Goal: Information Seeking & Learning: Stay updated

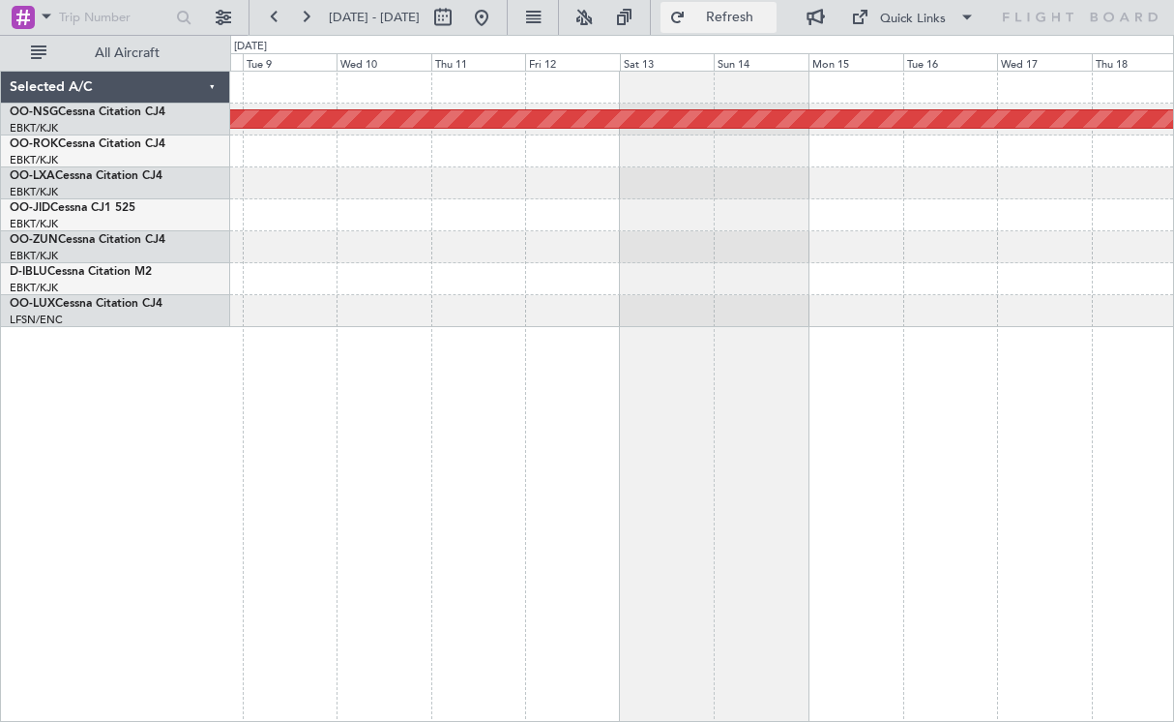
click at [734, 17] on span "Refresh" at bounding box center [730, 18] width 81 height 14
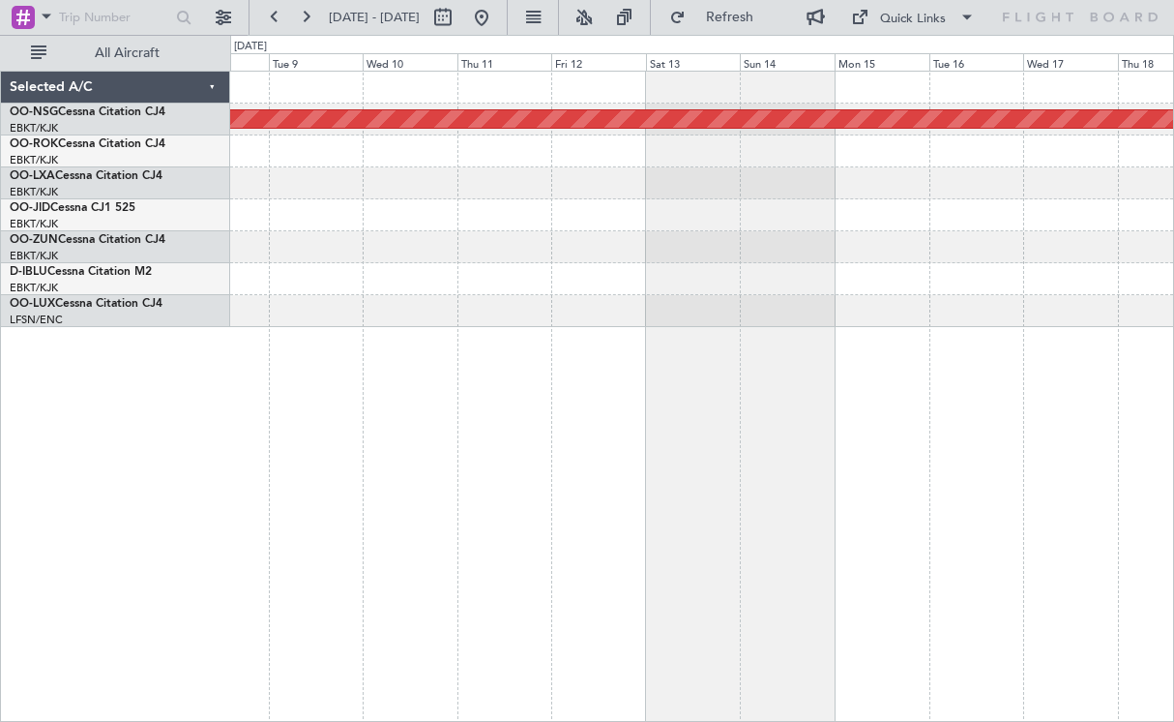
click at [1031, 300] on div "Planned Maint [GEOGRAPHIC_DATA] ([GEOGRAPHIC_DATA])" at bounding box center [701, 199] width 943 height 255
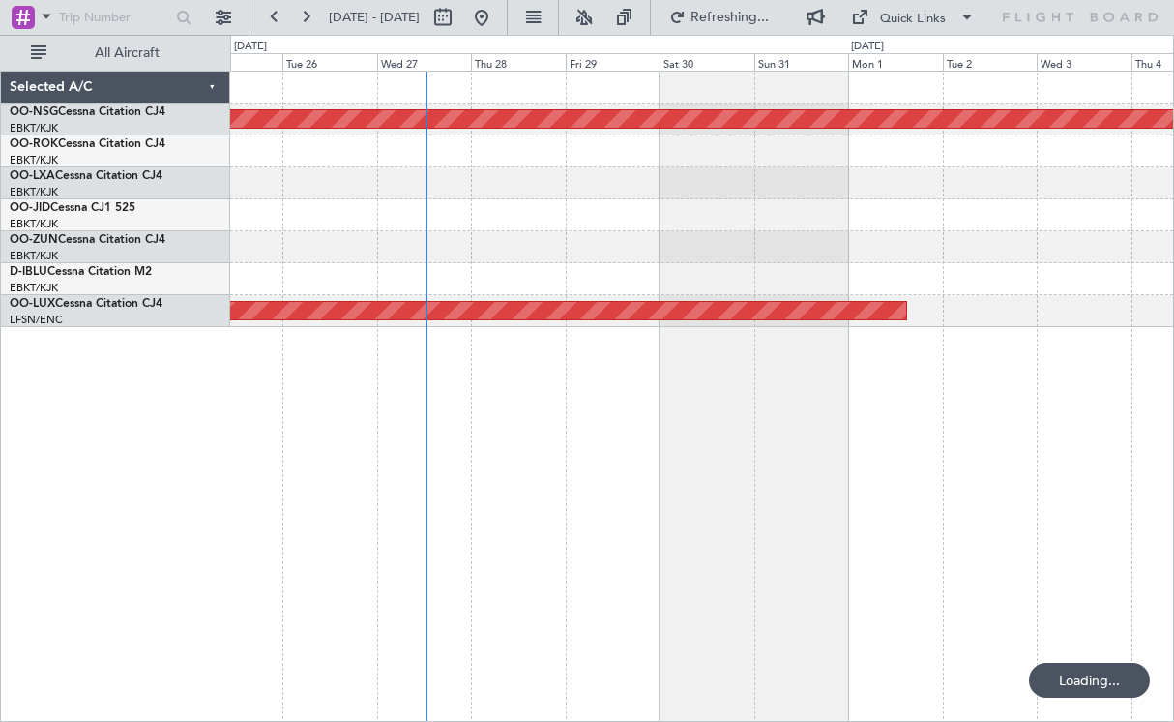
click at [1037, 269] on div "Planned Maint [GEOGRAPHIC_DATA] ([GEOGRAPHIC_DATA]) Planned Maint [GEOGRAPHIC_D…" at bounding box center [701, 199] width 943 height 255
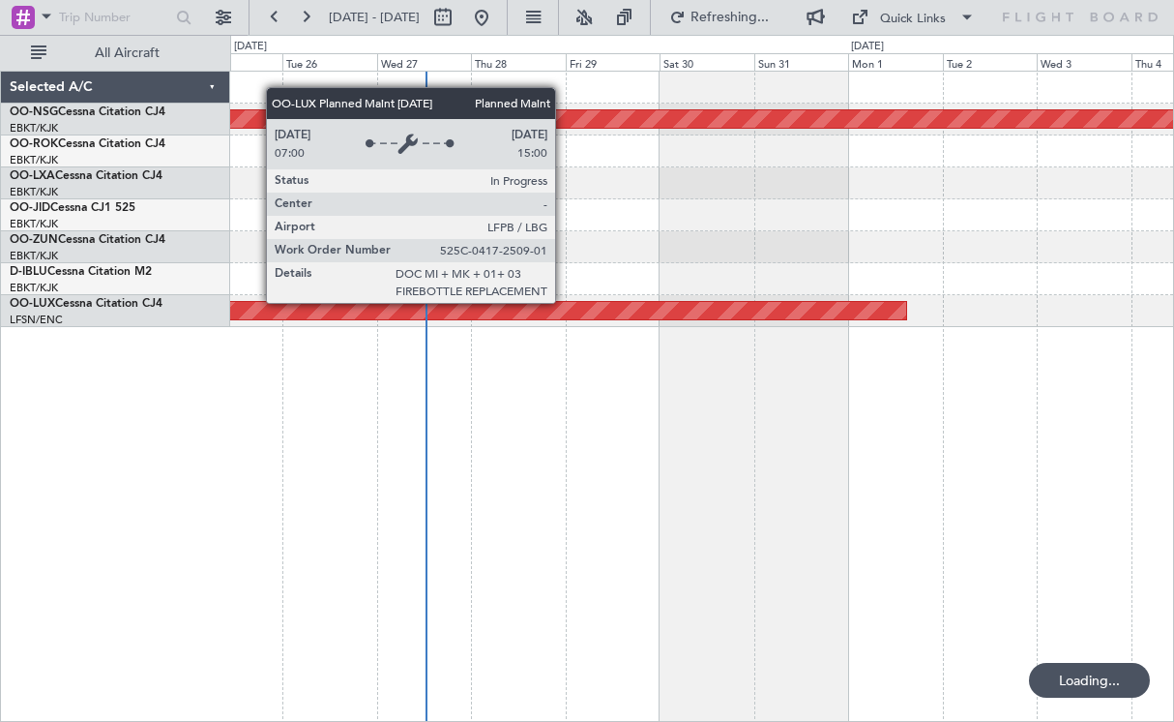
click at [1057, 278] on div "Planned Maint [GEOGRAPHIC_DATA] ([GEOGRAPHIC_DATA]) Planned Maint [GEOGRAPHIC_D…" at bounding box center [701, 199] width 943 height 255
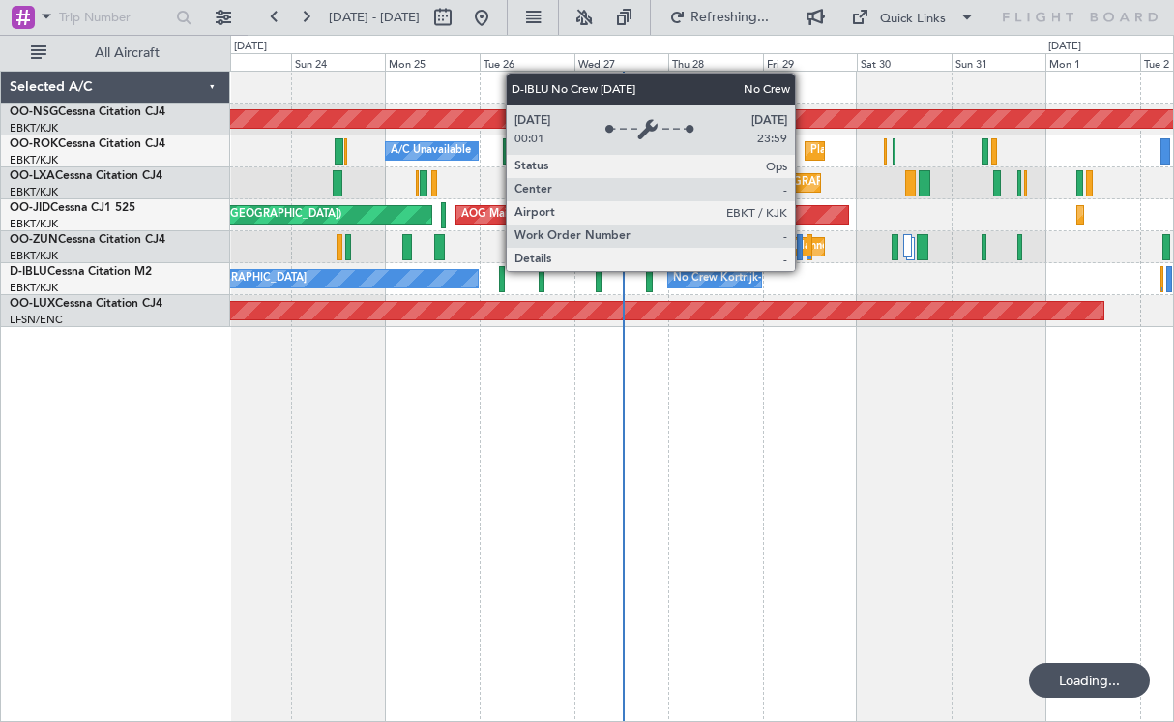
click at [753, 271] on div "No Crew Kortrijk-[GEOGRAPHIC_DATA] No Crew Kortrijk-[GEOGRAPHIC_DATA] No Crew […" at bounding box center [701, 279] width 943 height 32
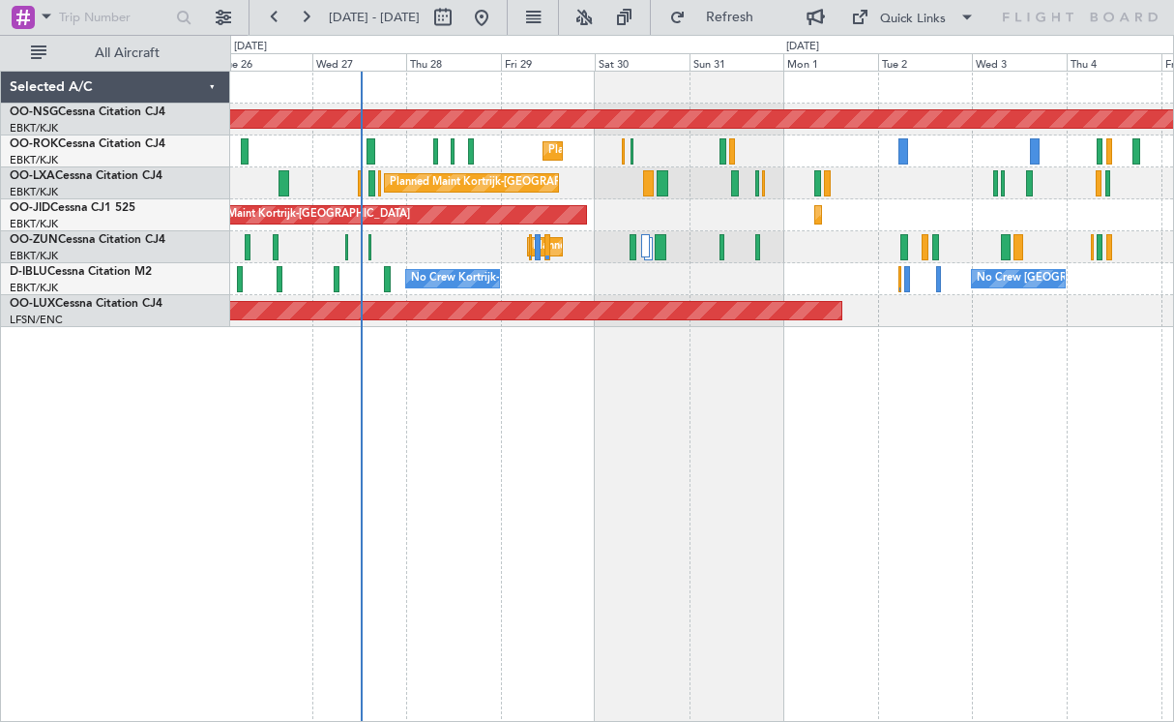
click at [694, 410] on div "Planned Maint [GEOGRAPHIC_DATA] ([GEOGRAPHIC_DATA]) Planned Maint [GEOGRAPHIC_D…" at bounding box center [702, 396] width 944 height 651
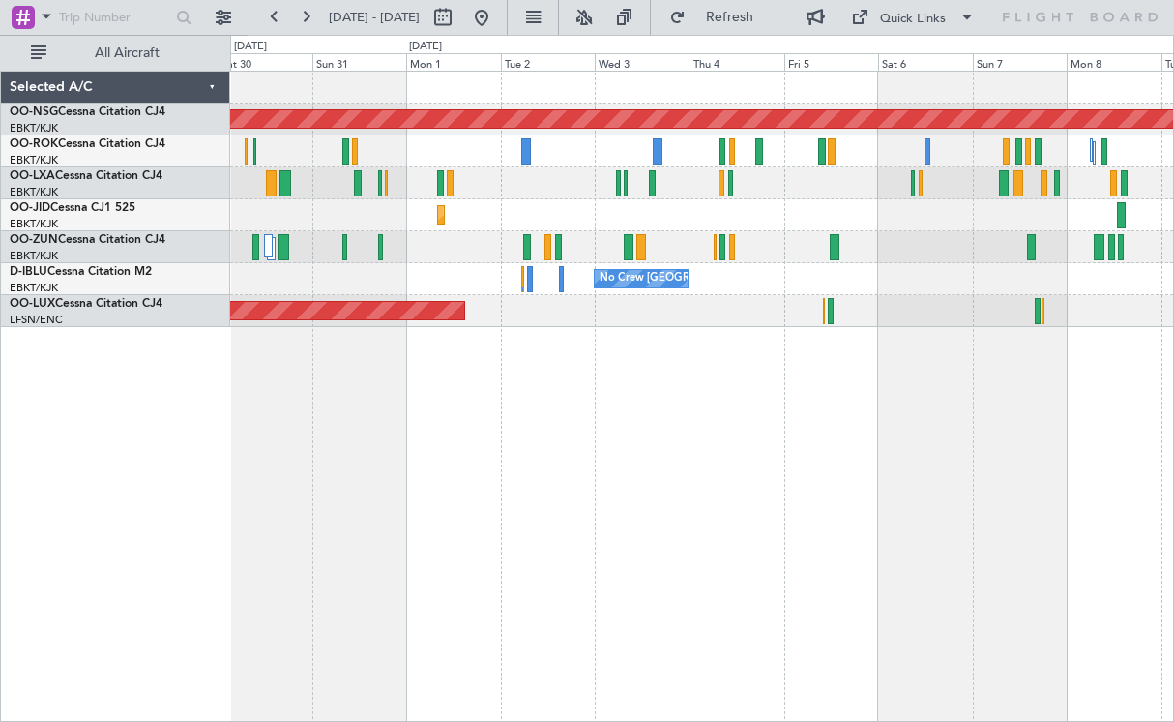
click at [741, 232] on div "Planned Maint [GEOGRAPHIC_DATA] ([GEOGRAPHIC_DATA]) Planned Maint [GEOGRAPHIC_D…" at bounding box center [701, 199] width 943 height 255
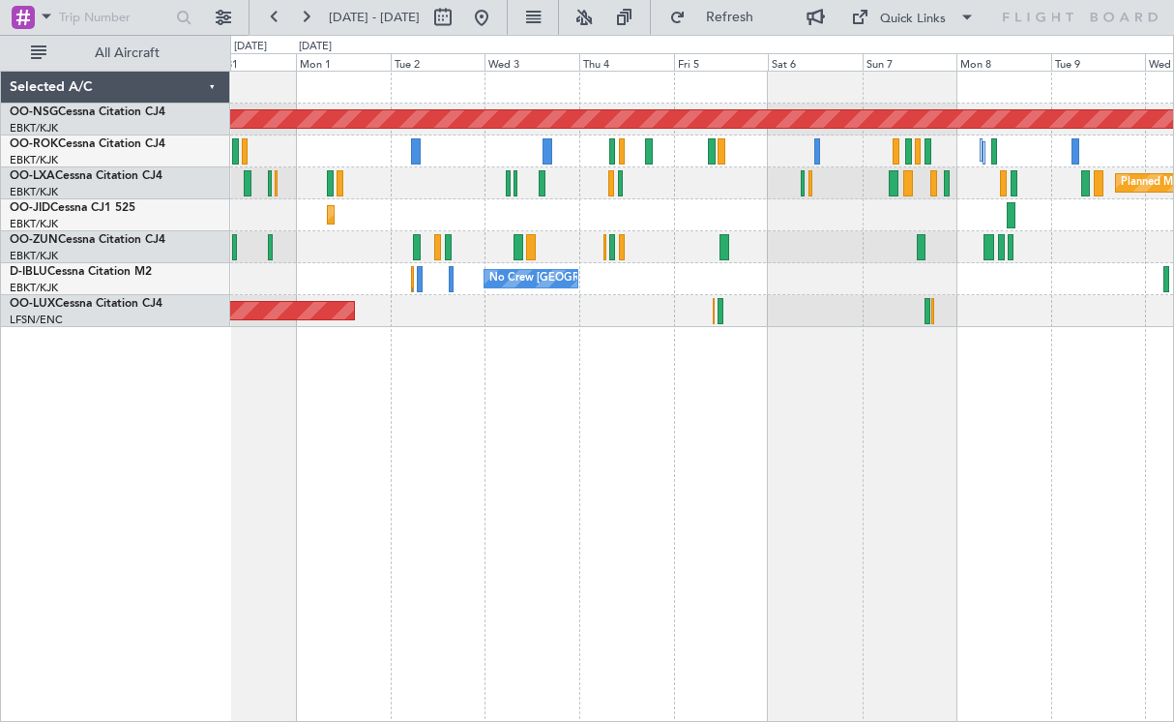
click at [779, 221] on div "Planned Maint Kortrijk-[GEOGRAPHIC_DATA] AOG Maint [GEOGRAPHIC_DATA]-[GEOGRAPHI…" at bounding box center [701, 215] width 943 height 32
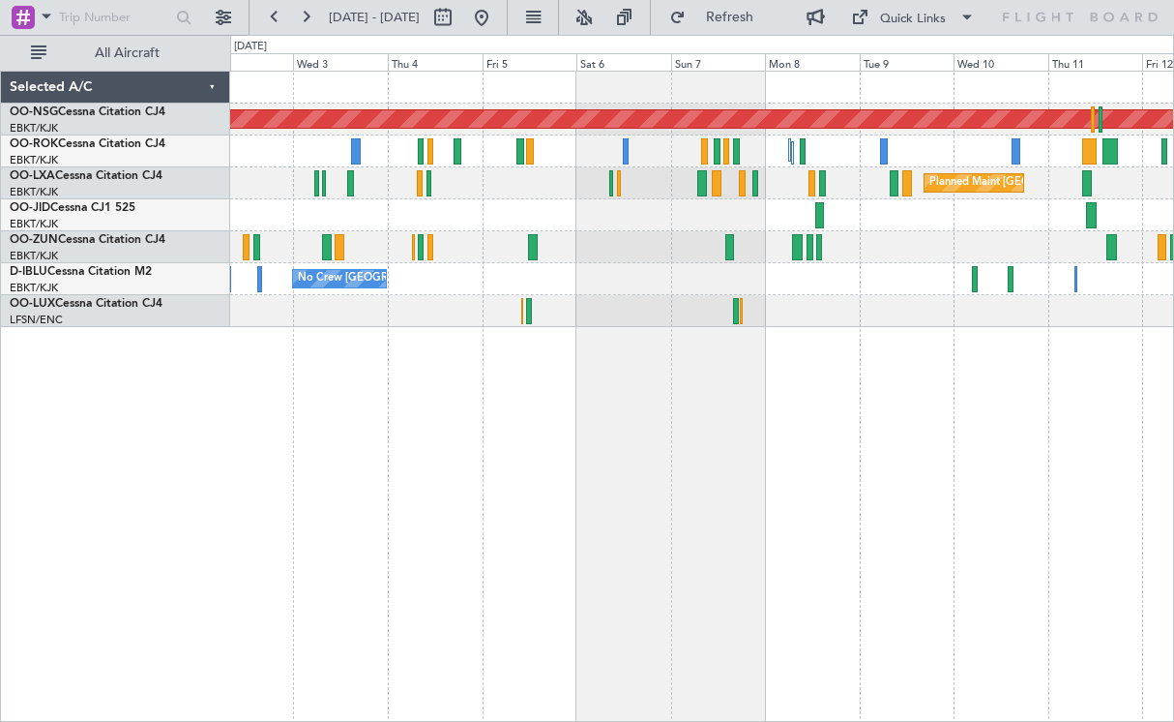
click at [749, 202] on div "Planned Maint Kortrijk-[GEOGRAPHIC_DATA]" at bounding box center [701, 215] width 943 height 32
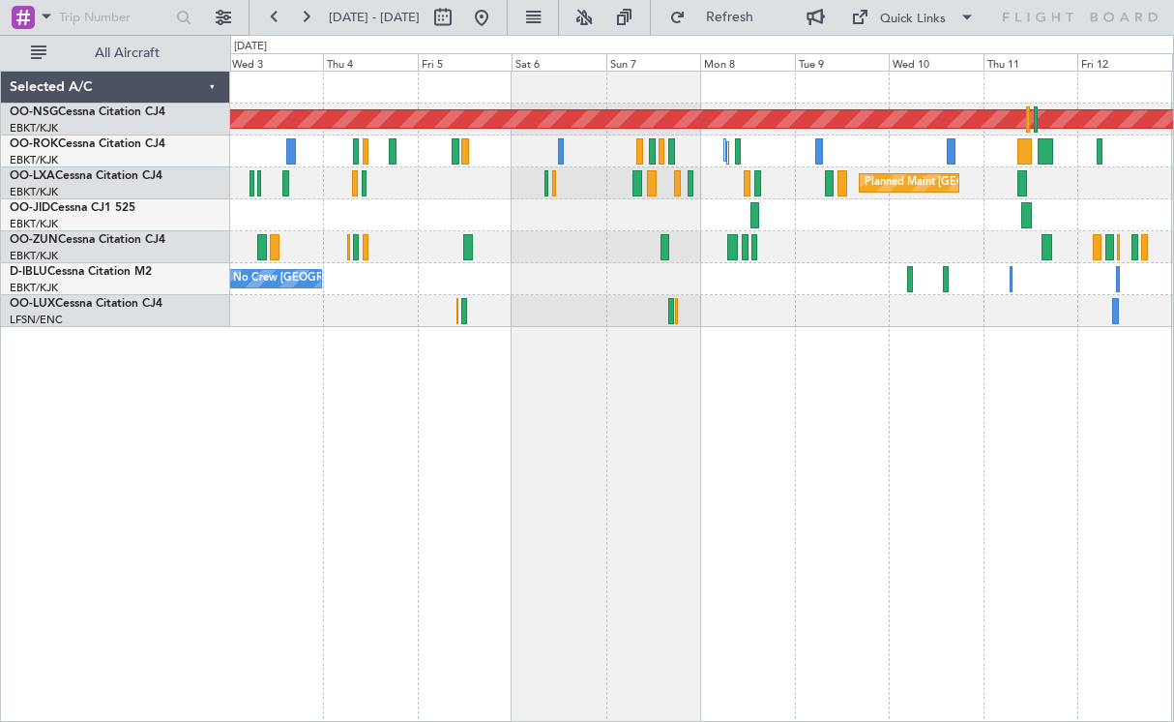
click at [688, 466] on div "Planned Maint [GEOGRAPHIC_DATA] ([GEOGRAPHIC_DATA]) Planned Maint [GEOGRAPHIC_D…" at bounding box center [702, 396] width 944 height 651
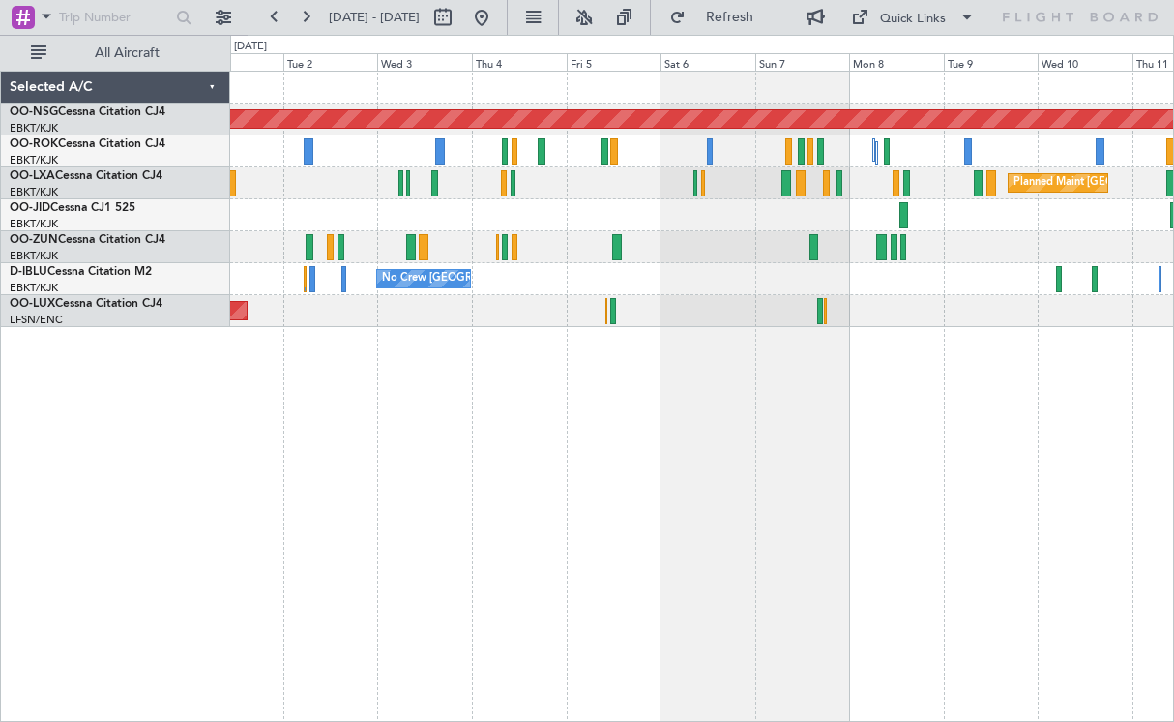
click at [684, 418] on div "Planned Maint [GEOGRAPHIC_DATA] ([GEOGRAPHIC_DATA]) Planned Maint [GEOGRAPHIC_D…" at bounding box center [702, 396] width 944 height 651
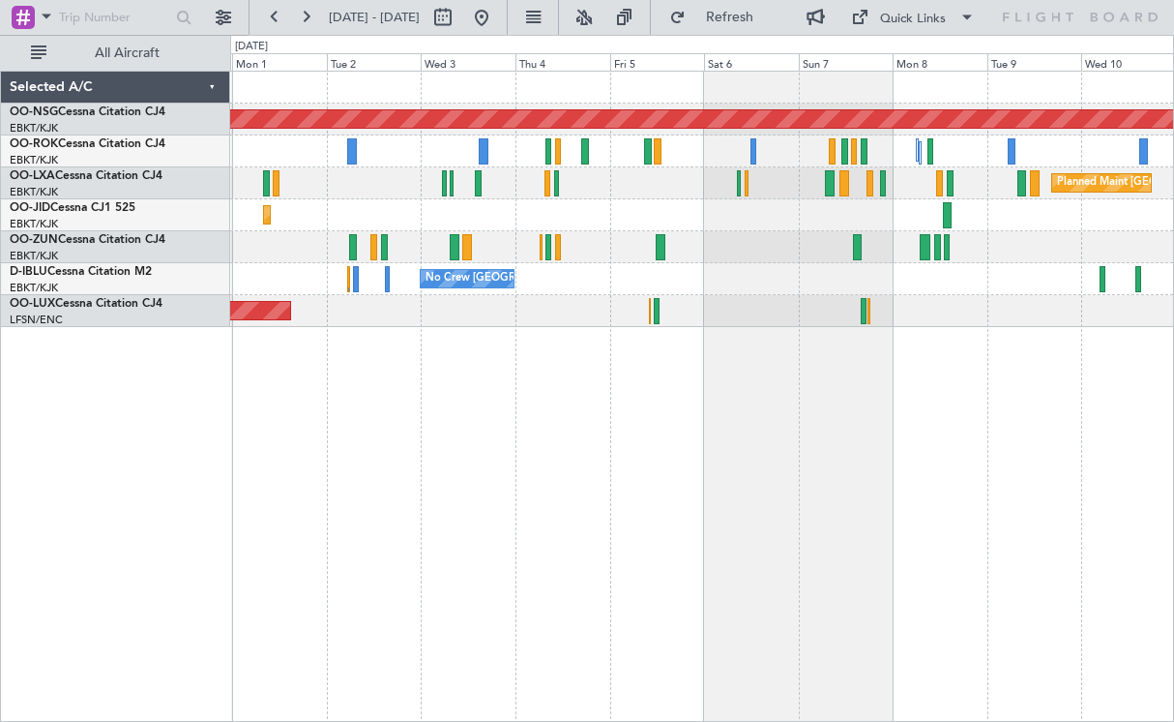
click at [772, 220] on div "Planned Maint Kortrijk-[GEOGRAPHIC_DATA] AOG Maint [GEOGRAPHIC_DATA]-[GEOGRAPHI…" at bounding box center [701, 215] width 943 height 32
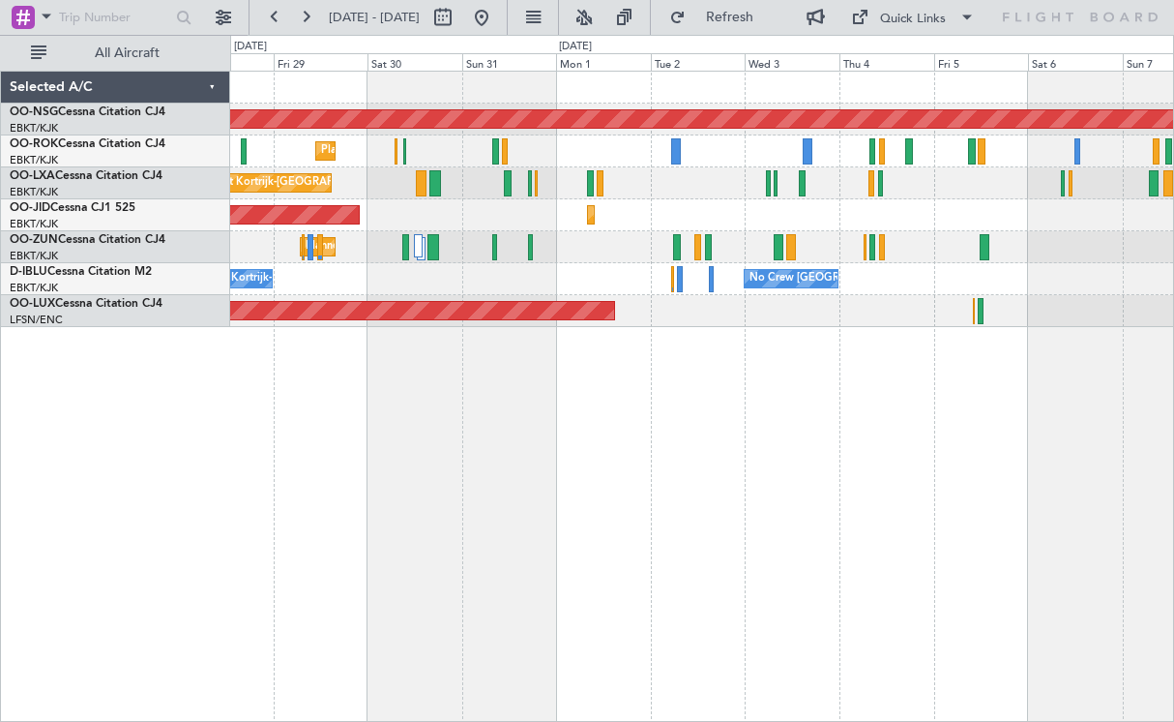
click at [733, 373] on div "Planned Maint [GEOGRAPHIC_DATA] ([GEOGRAPHIC_DATA]) Planned Maint [GEOGRAPHIC_D…" at bounding box center [702, 396] width 944 height 651
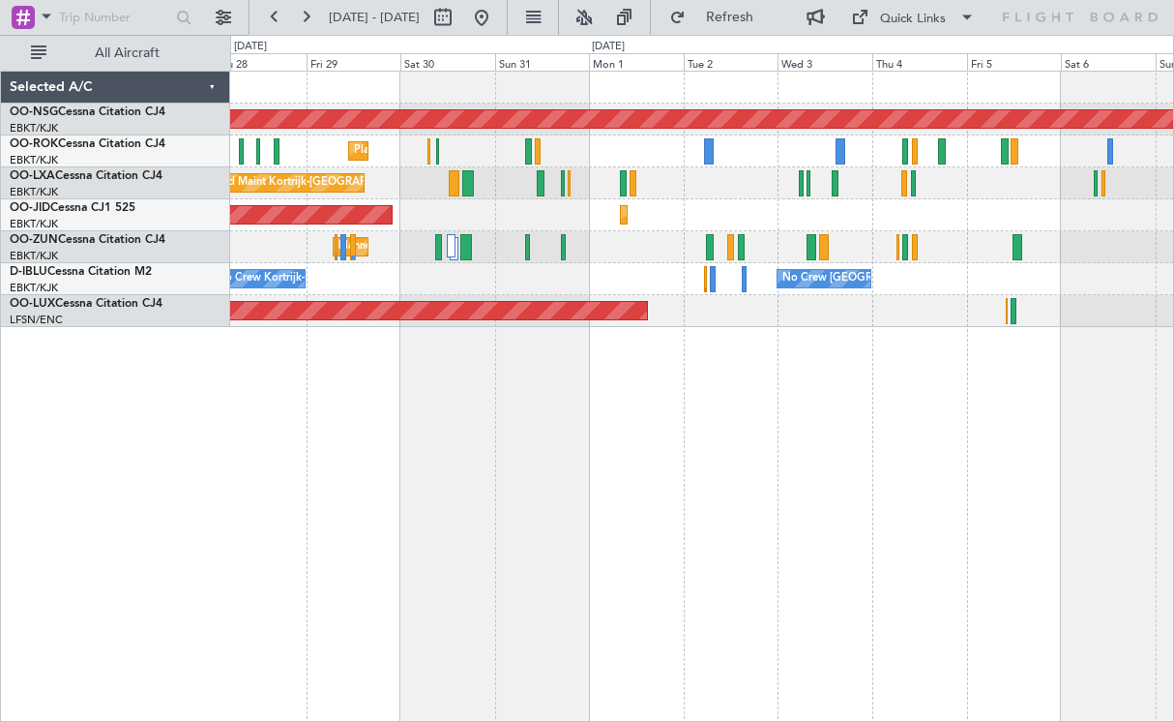
click at [334, 601] on div "Planned Maint [GEOGRAPHIC_DATA] ([GEOGRAPHIC_DATA]) Planned Maint [GEOGRAPHIC_D…" at bounding box center [702, 396] width 944 height 651
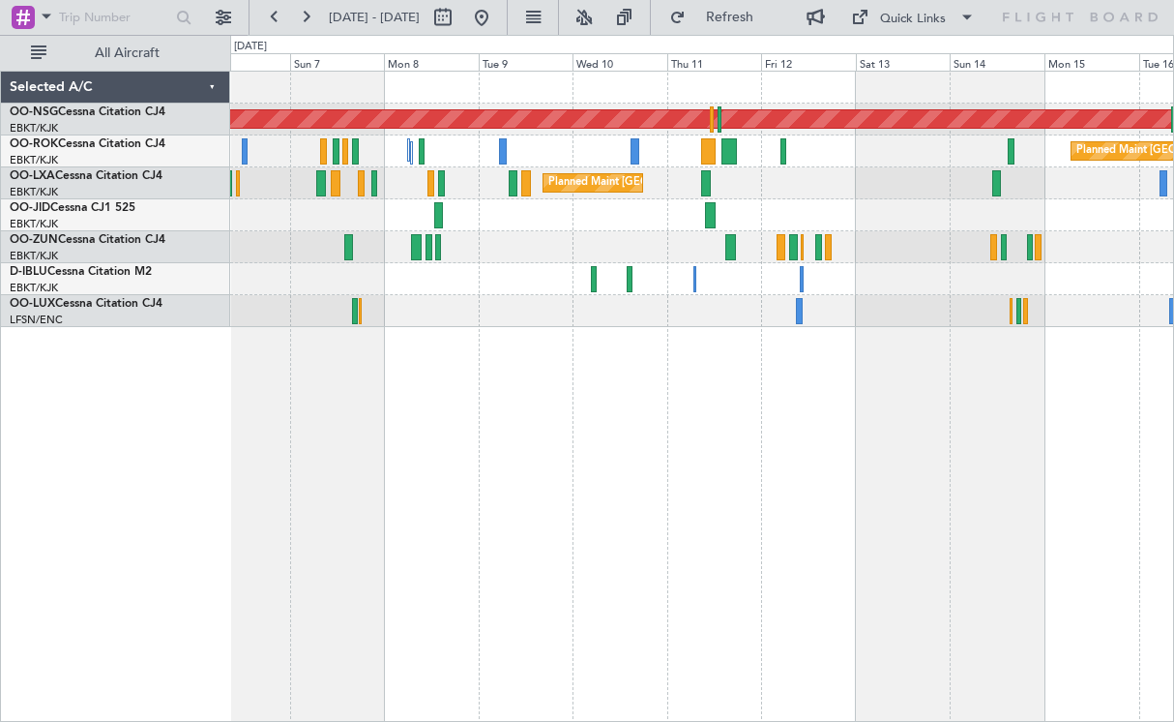
click at [317, 575] on div "Planned Maint [GEOGRAPHIC_DATA] ([GEOGRAPHIC_DATA]) Planned Maint [GEOGRAPHIC_D…" at bounding box center [702, 396] width 944 height 651
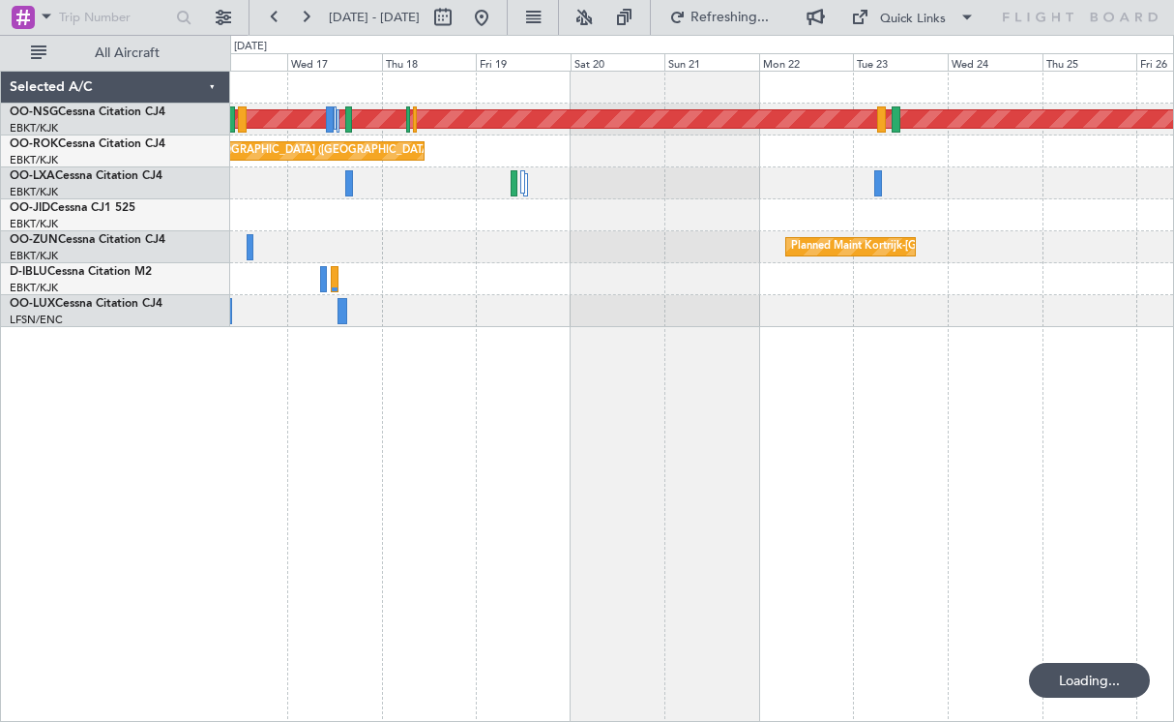
click at [196, 481] on div "Planned Maint [GEOGRAPHIC_DATA] ([GEOGRAPHIC_DATA]) Planned Maint [GEOGRAPHIC_D…" at bounding box center [587, 378] width 1174 height 687
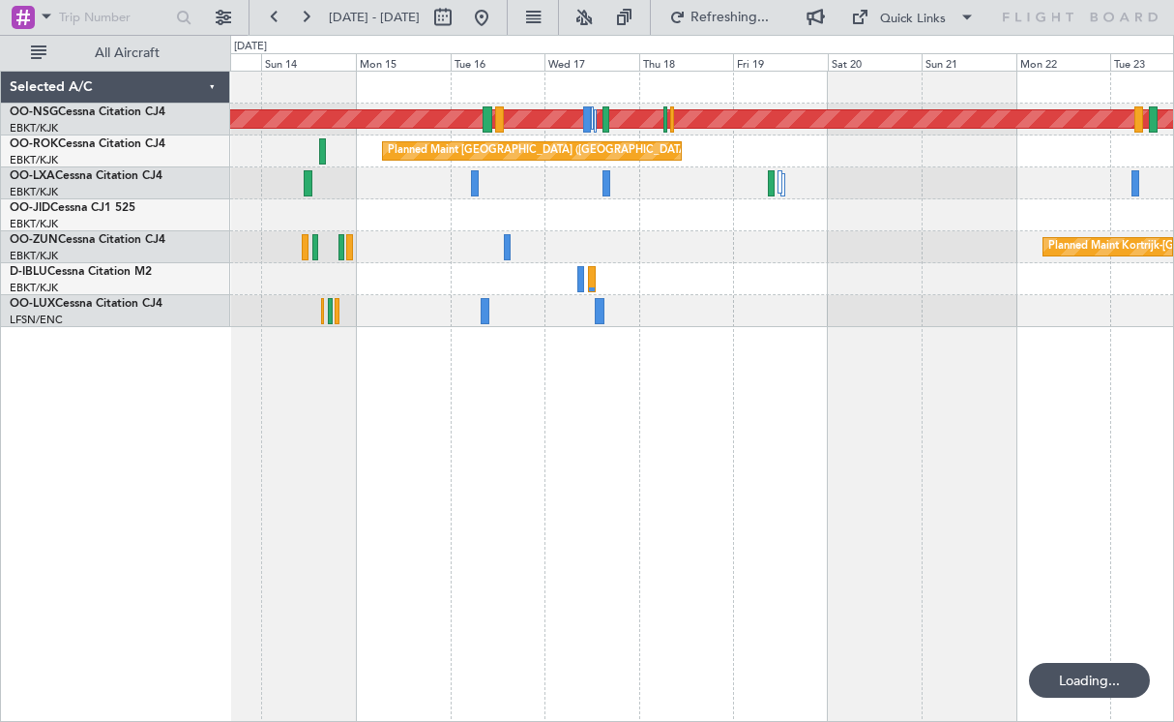
click at [677, 430] on div "Planned Maint [GEOGRAPHIC_DATA] ([GEOGRAPHIC_DATA]) Planned Maint [GEOGRAPHIC_D…" at bounding box center [702, 396] width 944 height 651
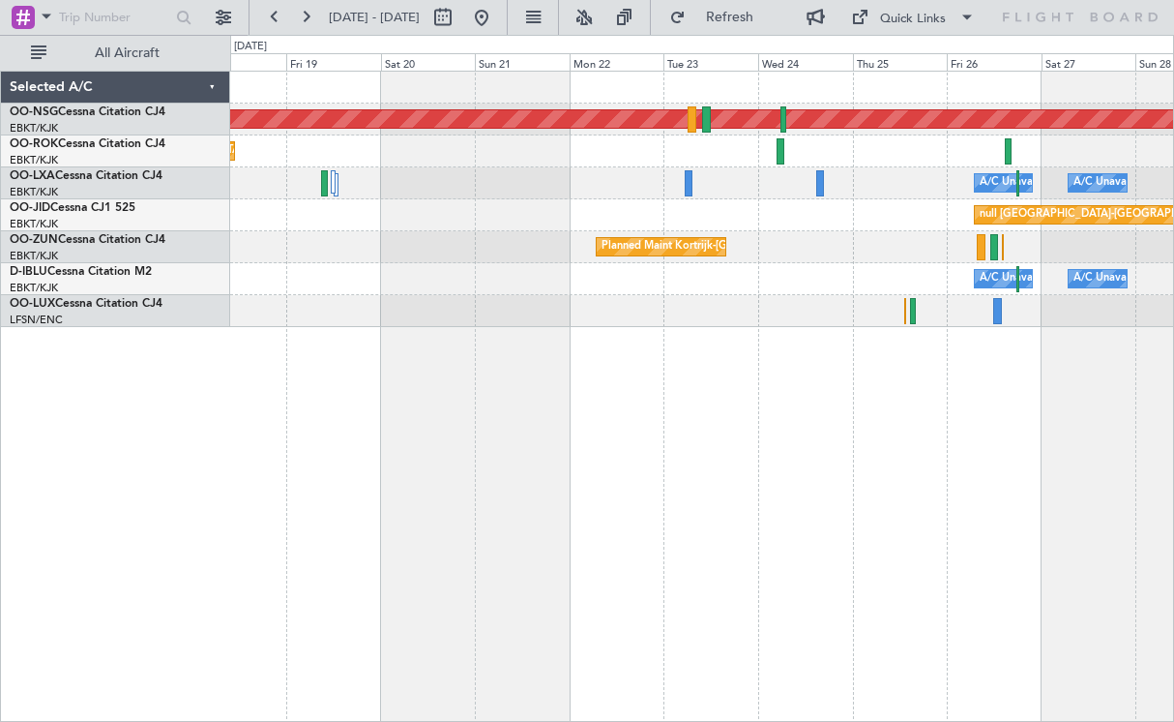
click at [329, 194] on div "Planned Maint [GEOGRAPHIC_DATA] ([GEOGRAPHIC_DATA]) Planned Maint [GEOGRAPHIC_D…" at bounding box center [701, 199] width 943 height 255
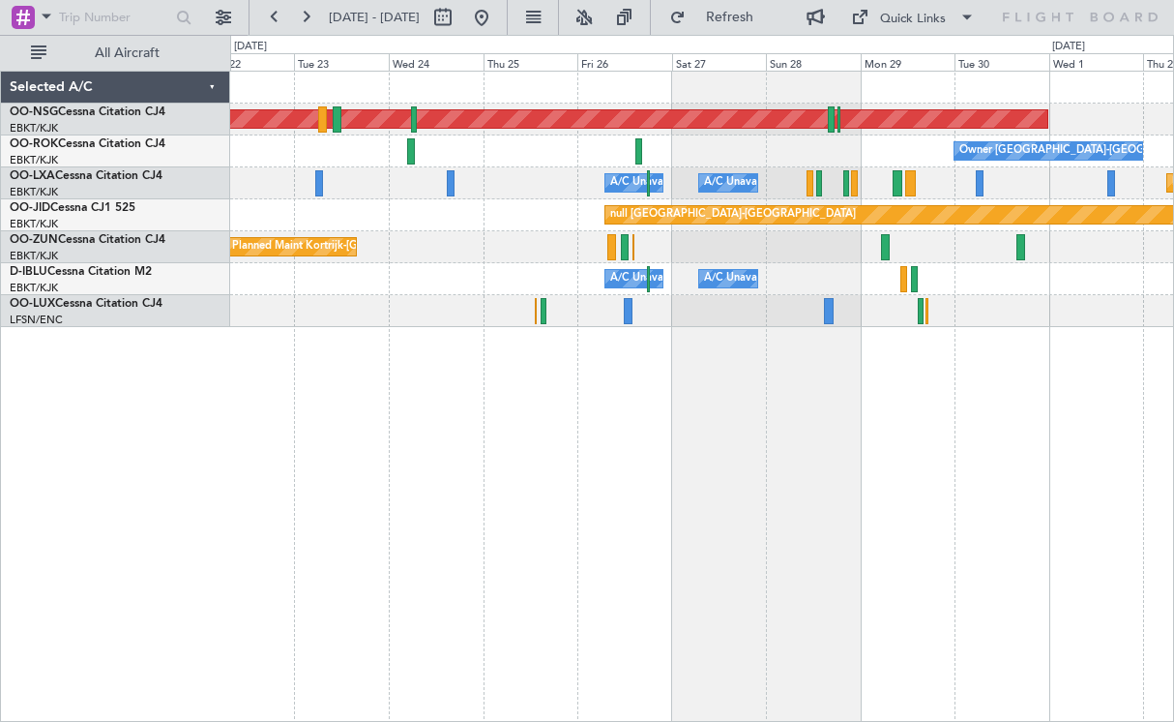
click at [834, 182] on div "Planned Maint [GEOGRAPHIC_DATA] ([GEOGRAPHIC_DATA]) Owner [GEOGRAPHIC_DATA]-[GE…" at bounding box center [701, 199] width 943 height 255
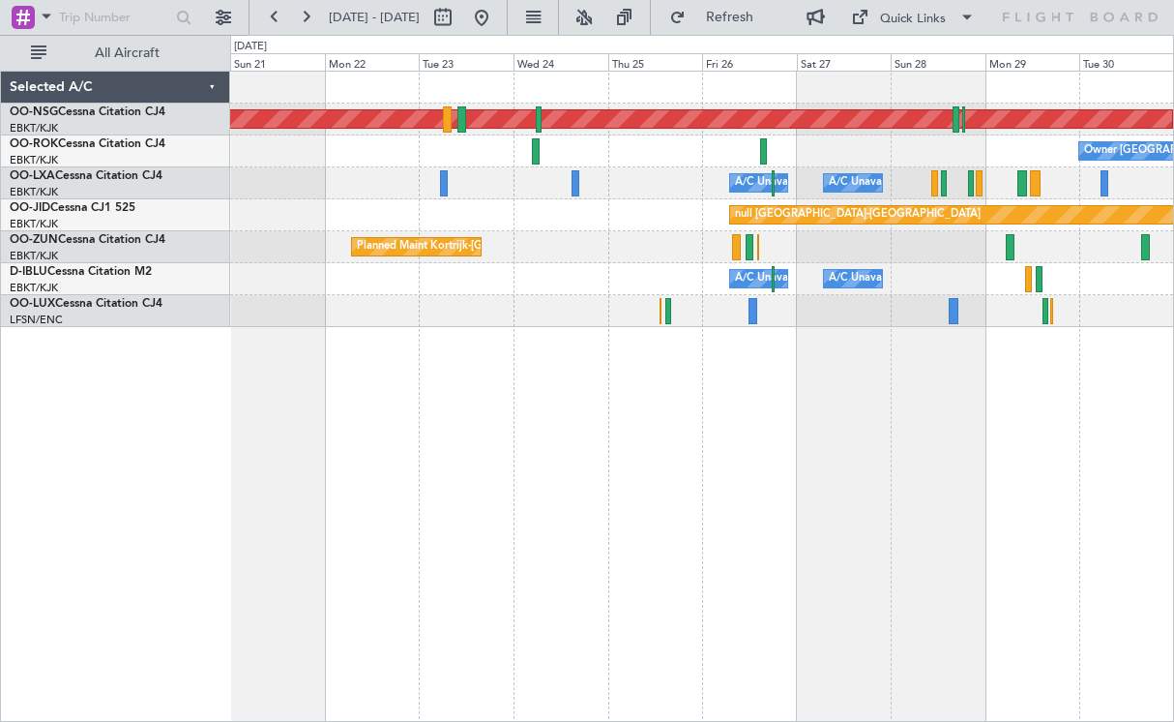
click at [923, 457] on div "Planned Maint [GEOGRAPHIC_DATA] ([GEOGRAPHIC_DATA]) Owner [GEOGRAPHIC_DATA]-[GE…" at bounding box center [702, 396] width 944 height 651
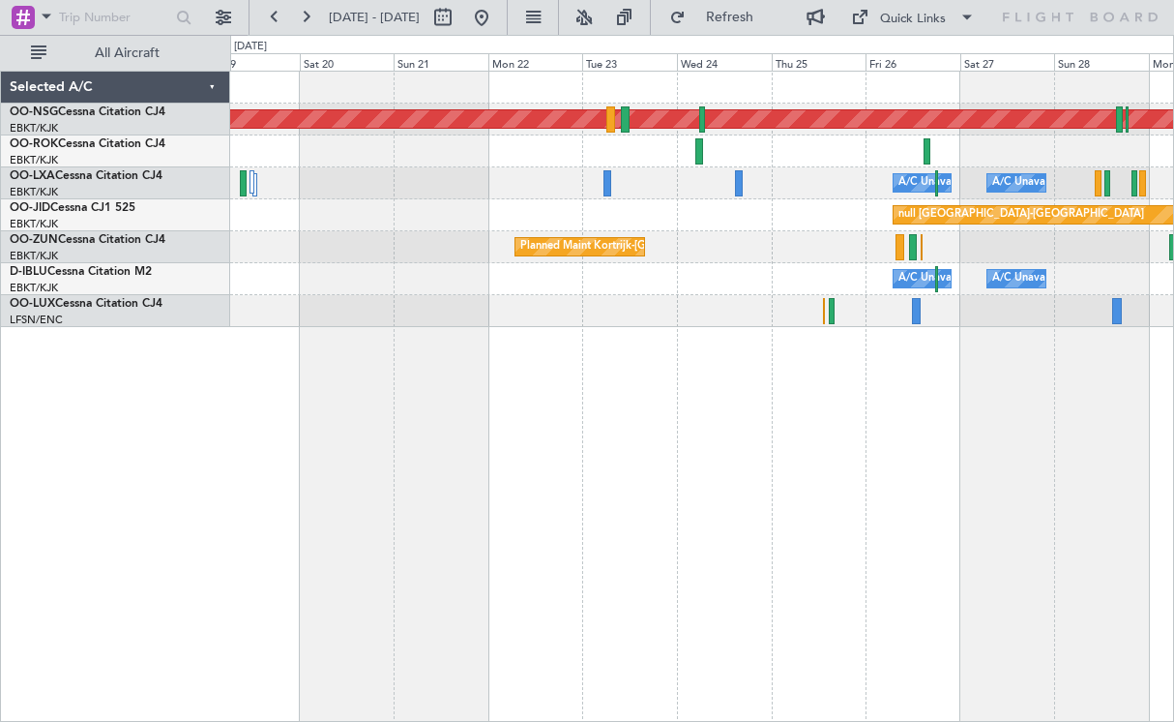
click at [785, 307] on div "Planned Maint [GEOGRAPHIC_DATA] ([GEOGRAPHIC_DATA]) Owner [GEOGRAPHIC_DATA]-[GE…" at bounding box center [701, 199] width 943 height 255
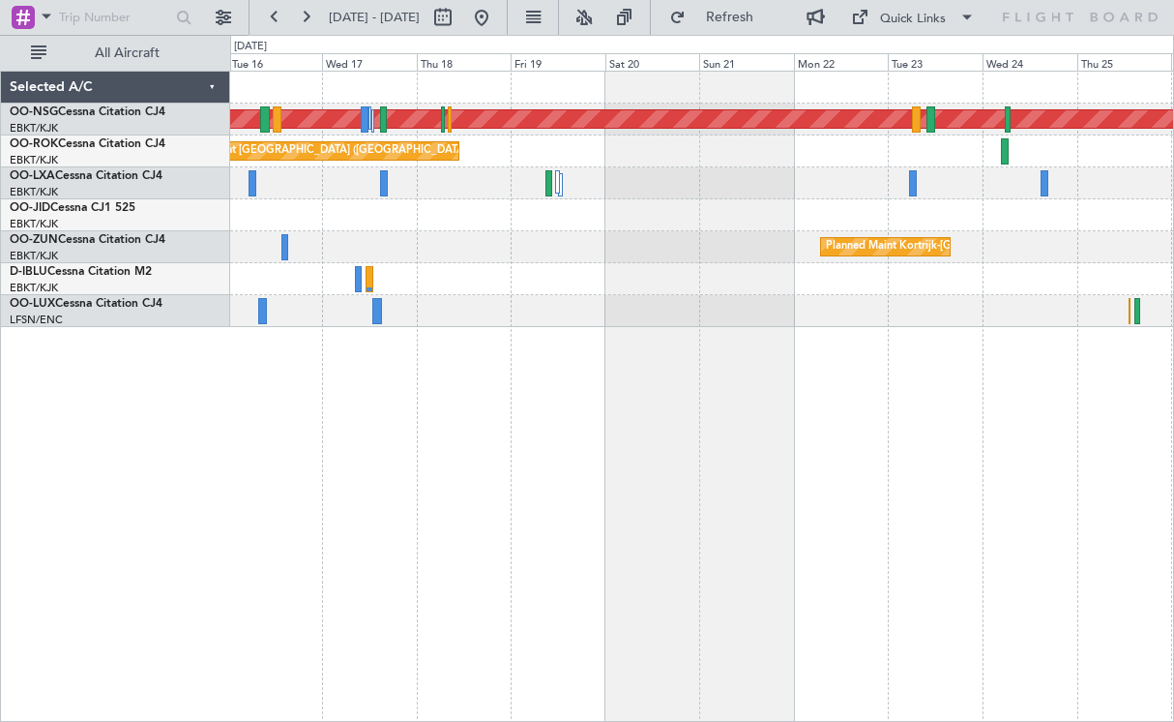
click at [701, 265] on div "Planned Maint [GEOGRAPHIC_DATA] ([GEOGRAPHIC_DATA]) Planned Maint [GEOGRAPHIC_D…" at bounding box center [701, 199] width 943 height 255
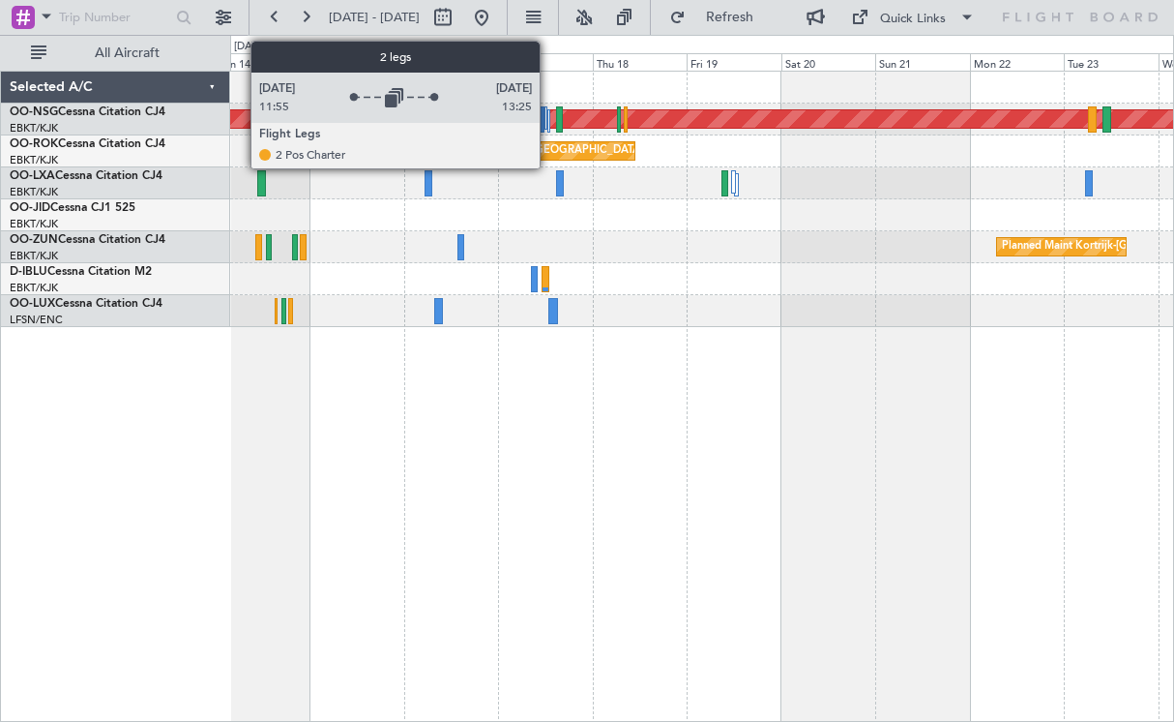
click at [548, 123] on div at bounding box center [549, 120] width 4 height 23
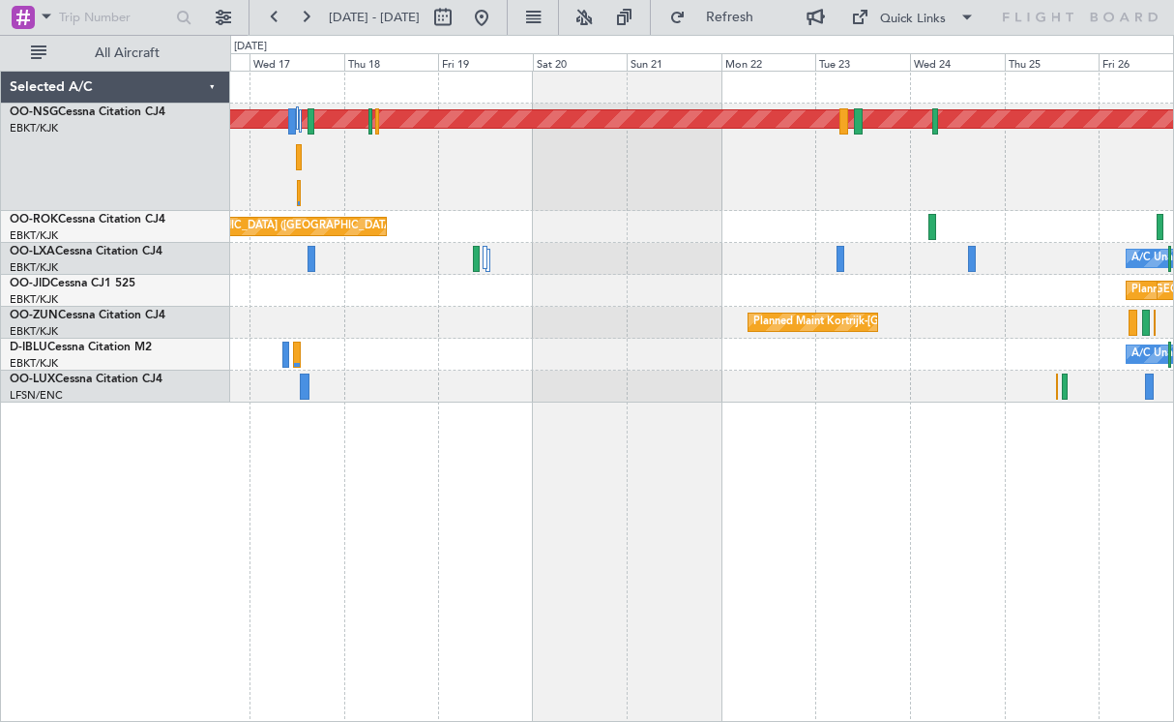
click at [396, 515] on div "Planned Maint [GEOGRAPHIC_DATA] ([GEOGRAPHIC_DATA]) Planned Maint [GEOGRAPHIC_D…" at bounding box center [702, 396] width 944 height 651
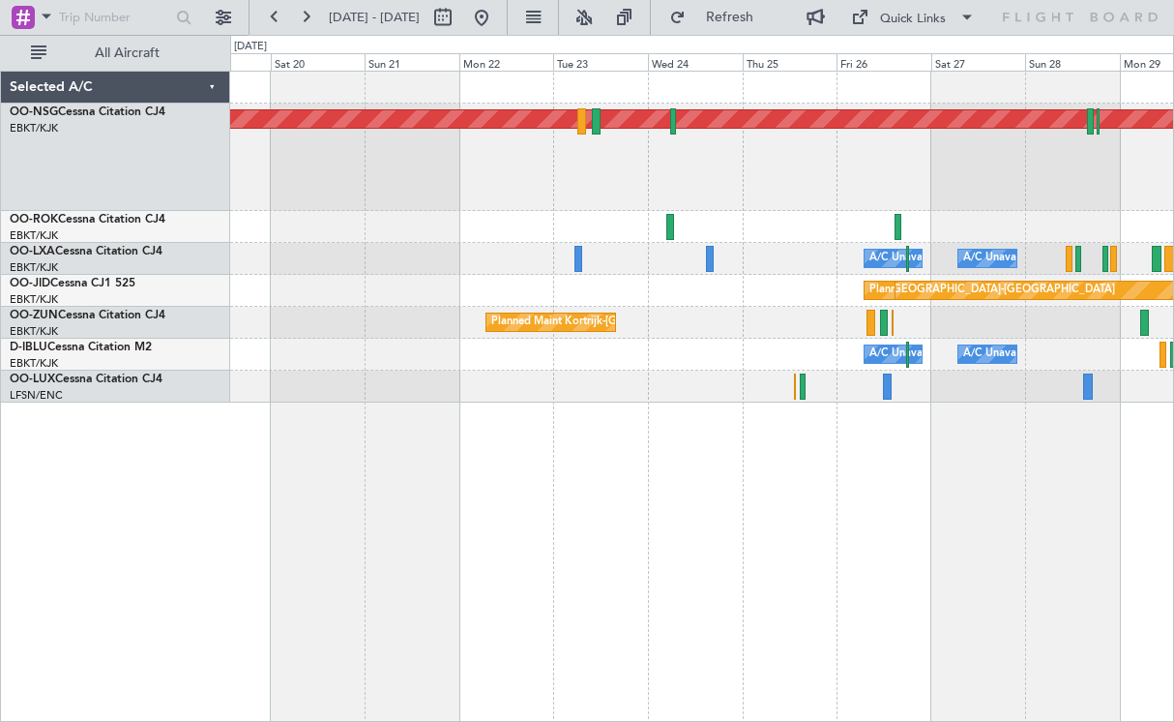
click at [415, 547] on div "Planned Maint [GEOGRAPHIC_DATA] ([GEOGRAPHIC_DATA]) Owner [GEOGRAPHIC_DATA]-[GE…" at bounding box center [702, 396] width 944 height 651
click at [922, 325] on div "Planned Maint [GEOGRAPHIC_DATA] ([GEOGRAPHIC_DATA]) Owner [GEOGRAPHIC_DATA]-[GE…" at bounding box center [701, 237] width 943 height 331
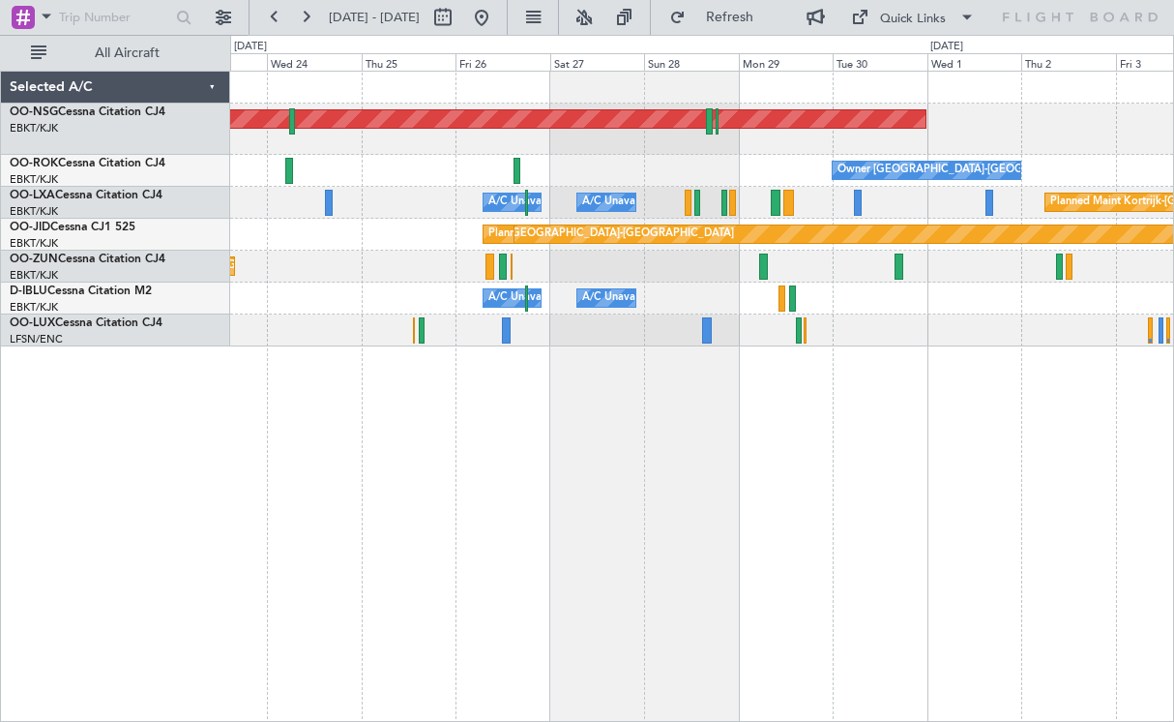
click at [829, 362] on div "Planned Maint [GEOGRAPHIC_DATA] ([GEOGRAPHIC_DATA]) Owner [GEOGRAPHIC_DATA]-[GE…" at bounding box center [702, 396] width 944 height 651
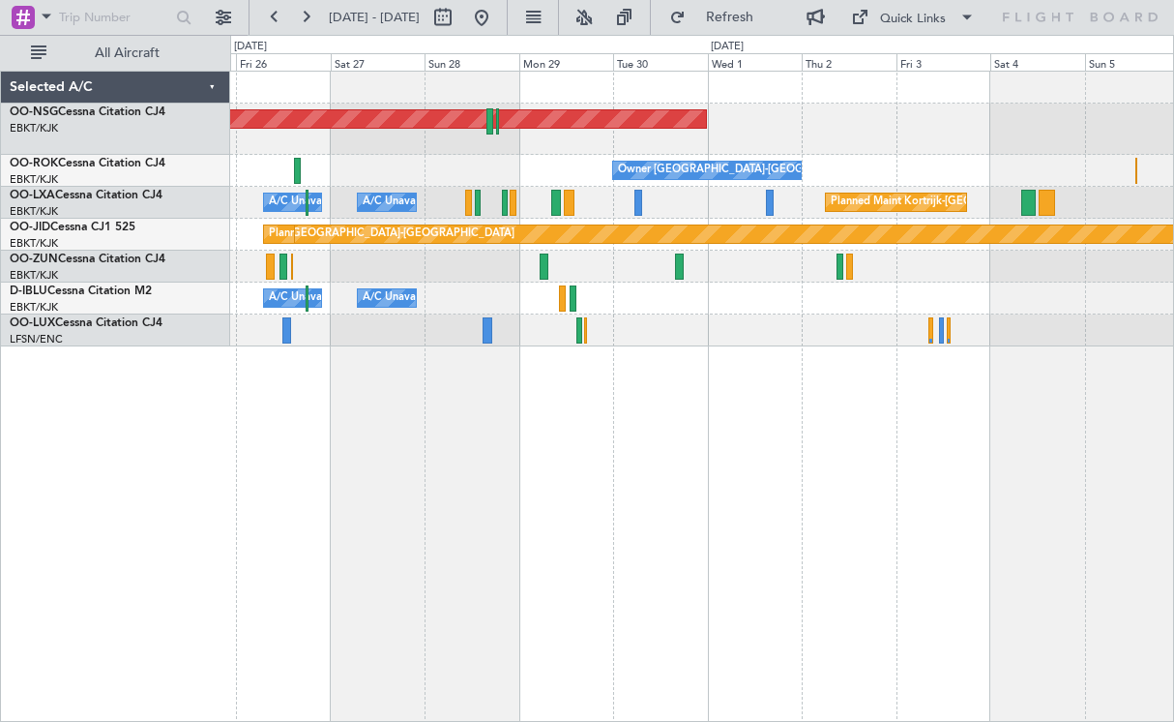
click at [898, 295] on div "A/C Unavailable [GEOGRAPHIC_DATA] ([GEOGRAPHIC_DATA] National) A/C Unavailable …" at bounding box center [701, 298] width 943 height 32
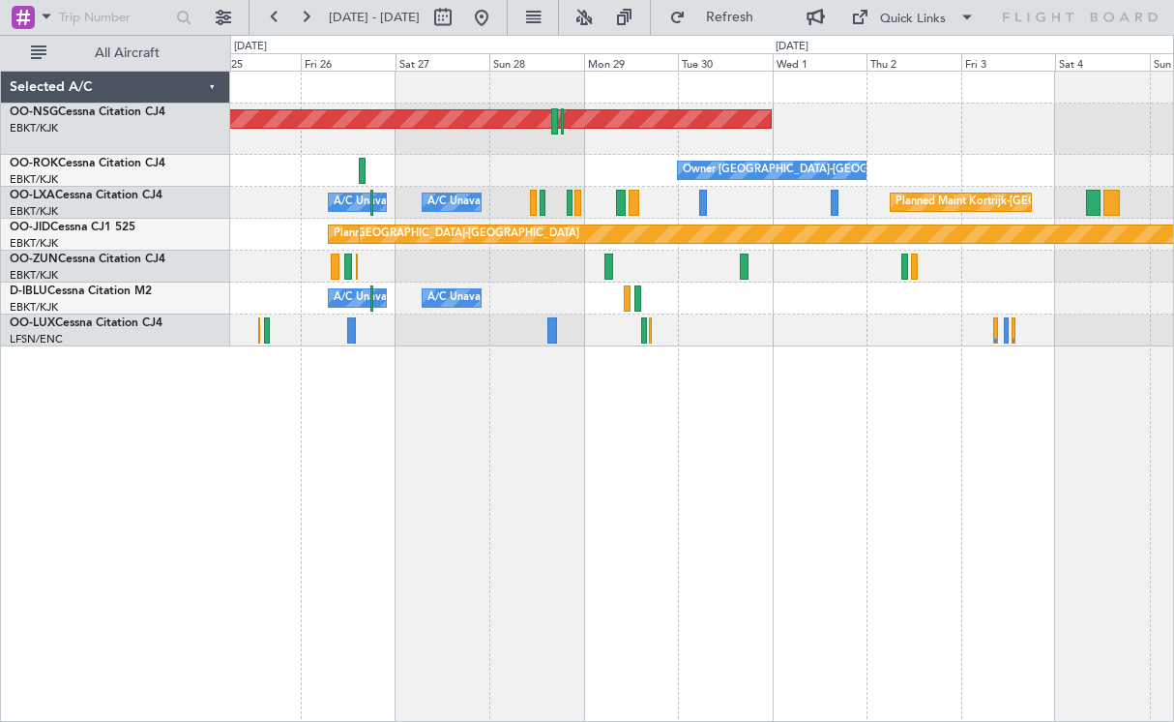
click at [557, 486] on div "Planned Maint [GEOGRAPHIC_DATA] ([GEOGRAPHIC_DATA]) Owner [GEOGRAPHIC_DATA]-[GE…" at bounding box center [702, 396] width 944 height 651
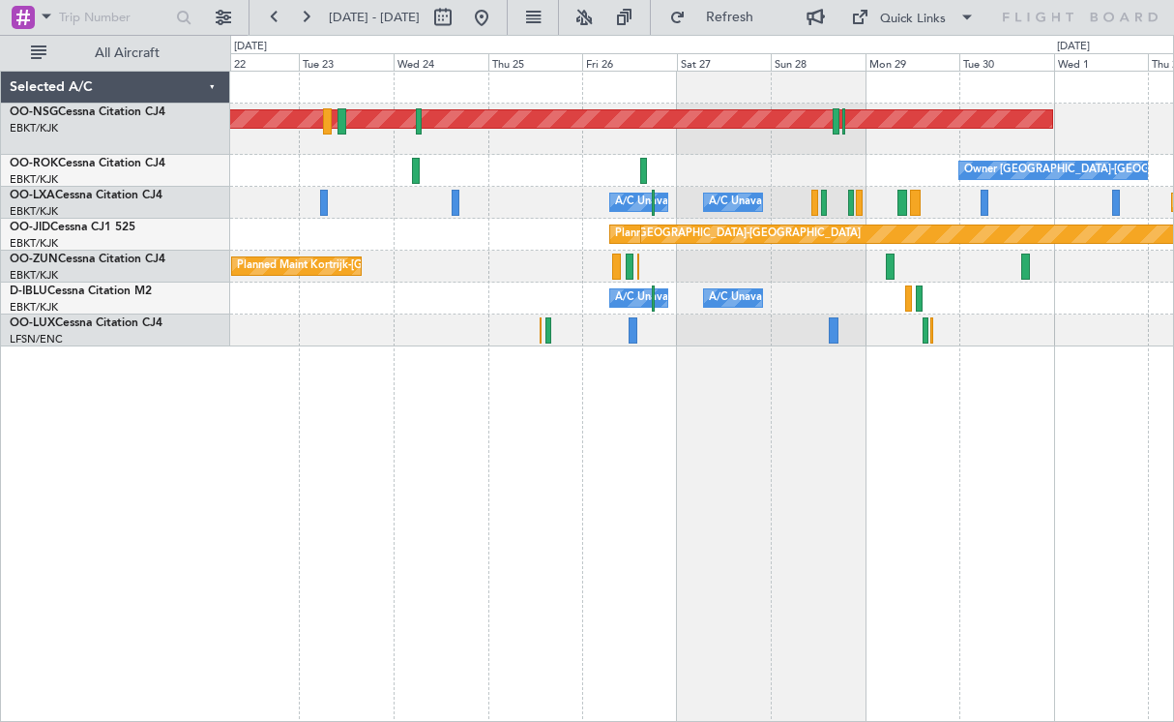
click at [627, 531] on div "Planned Maint [GEOGRAPHIC_DATA] ([GEOGRAPHIC_DATA]) Owner [GEOGRAPHIC_DATA]-[GE…" at bounding box center [702, 396] width 944 height 651
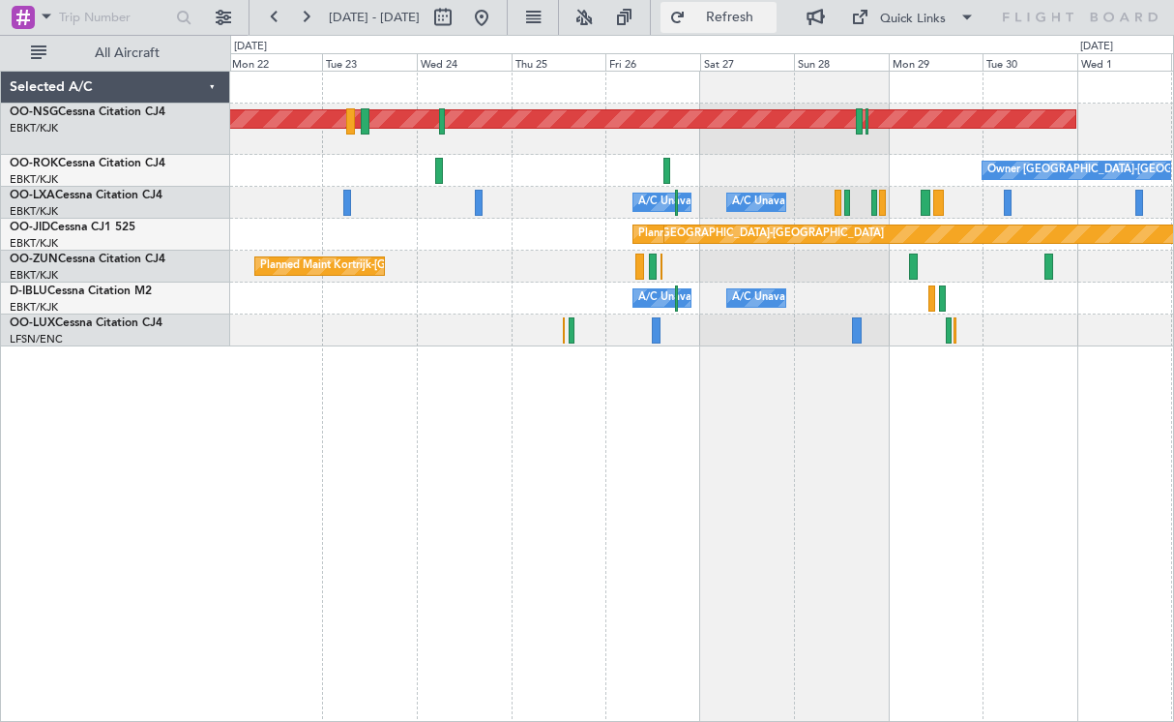
click at [739, 20] on span "Refresh" at bounding box center [730, 18] width 81 height 14
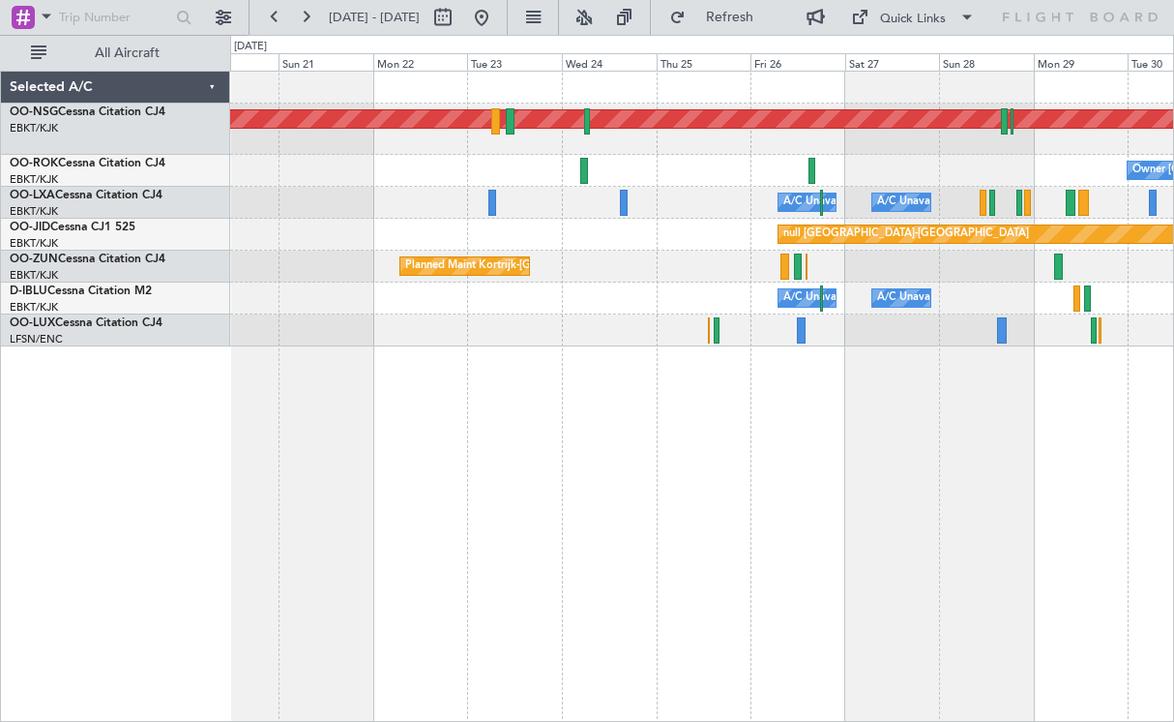
click at [619, 412] on div "Planned Maint [GEOGRAPHIC_DATA] ([GEOGRAPHIC_DATA]) Owner [GEOGRAPHIC_DATA]-[GE…" at bounding box center [702, 396] width 944 height 651
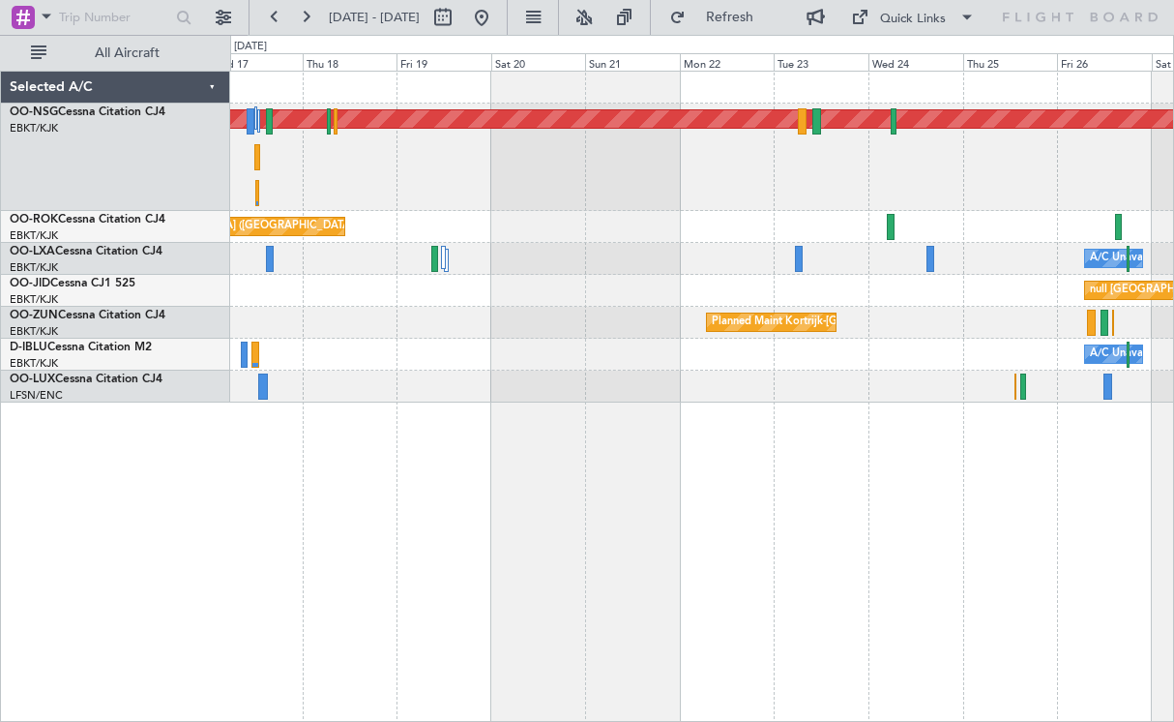
click at [776, 222] on div "Planned Maint [GEOGRAPHIC_DATA] ([GEOGRAPHIC_DATA]) Planned Maint [GEOGRAPHIC_D…" at bounding box center [701, 237] width 943 height 331
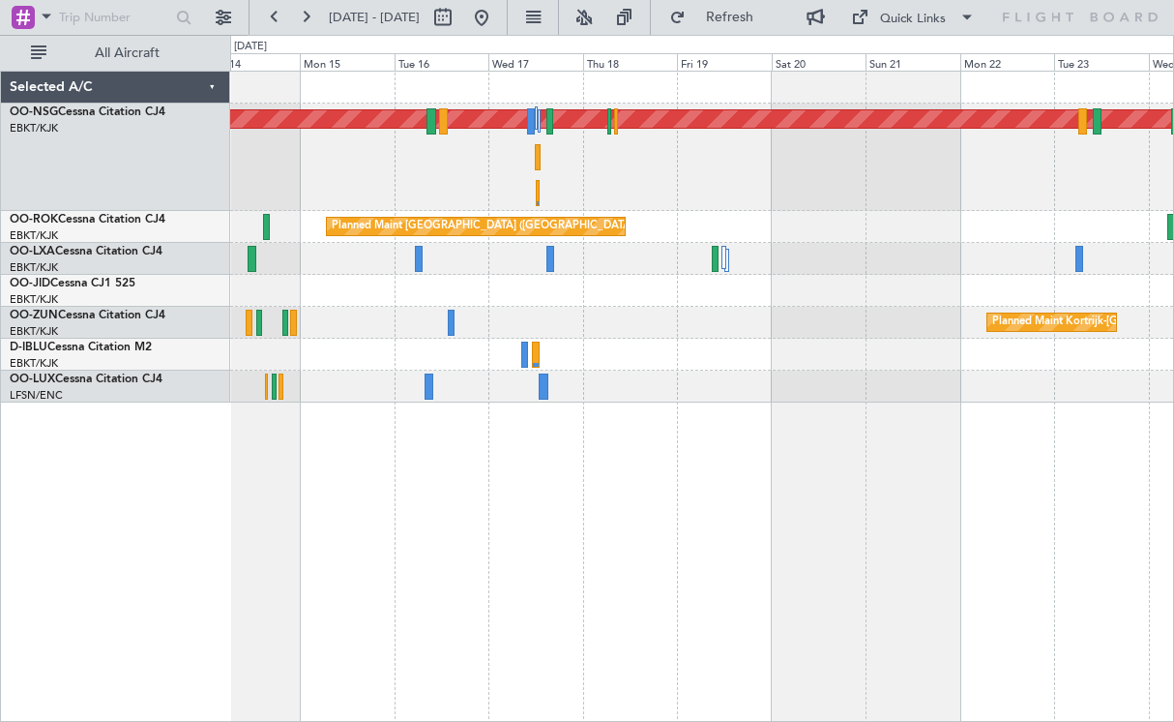
click at [795, 214] on div "Planned Maint [GEOGRAPHIC_DATA] ([GEOGRAPHIC_DATA])" at bounding box center [701, 227] width 943 height 32
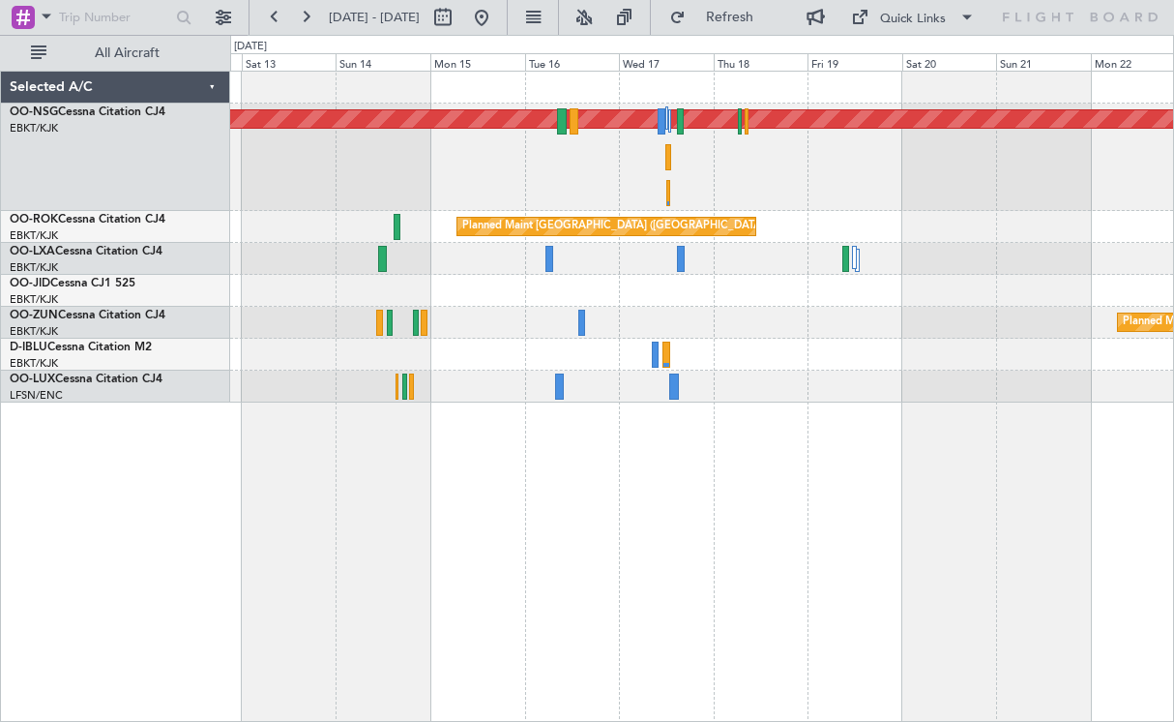
click at [998, 491] on div "Planned Maint [GEOGRAPHIC_DATA] ([GEOGRAPHIC_DATA]) Planned Maint [GEOGRAPHIC_D…" at bounding box center [702, 396] width 944 height 651
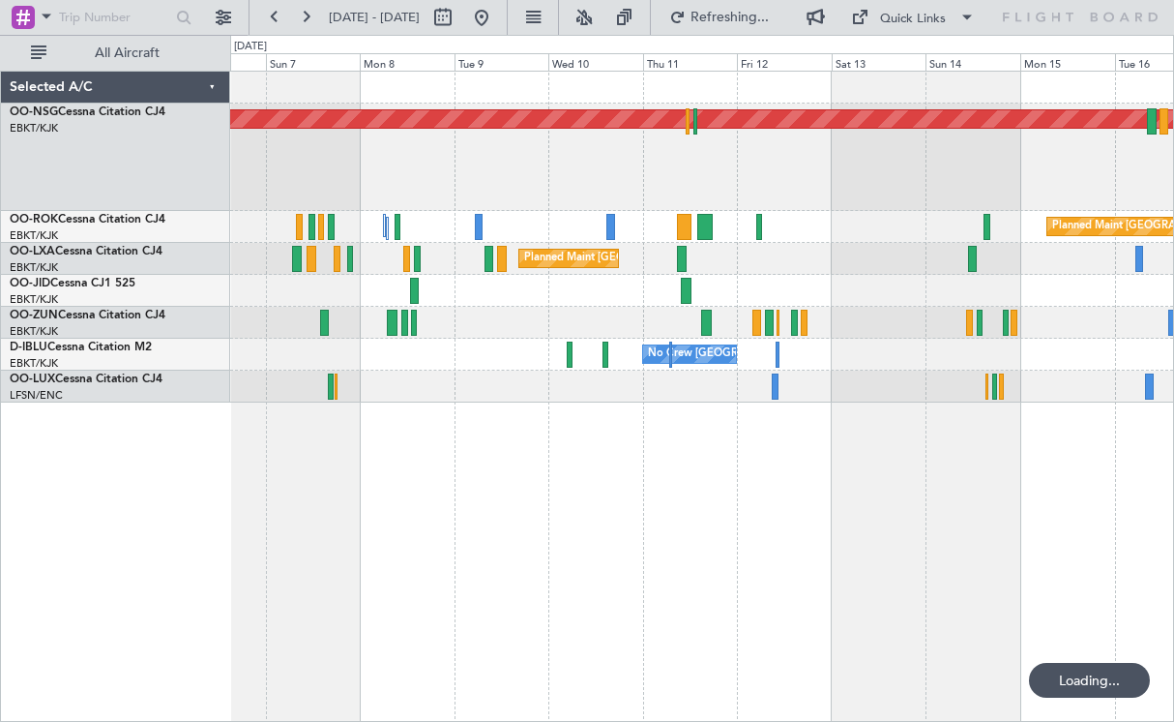
click at [968, 476] on div "Planned Maint [GEOGRAPHIC_DATA] ([GEOGRAPHIC_DATA]) Planned Maint [GEOGRAPHIC_D…" at bounding box center [702, 396] width 944 height 651
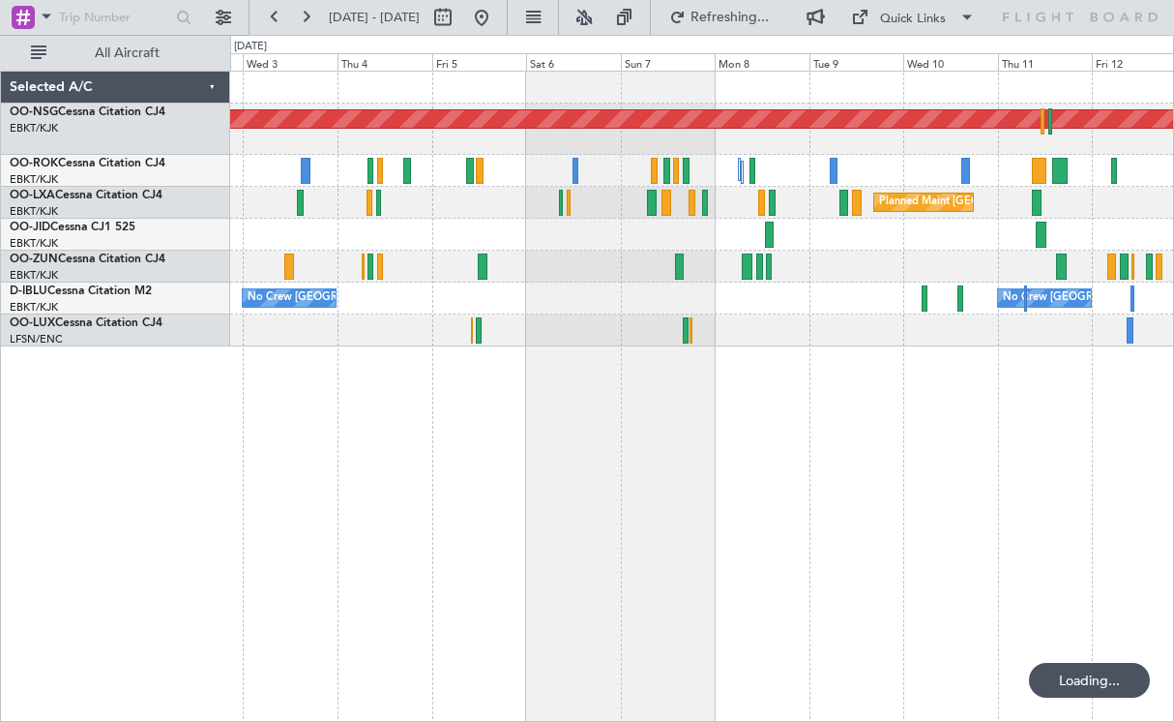
click at [949, 429] on div "Planned Maint [GEOGRAPHIC_DATA] ([GEOGRAPHIC_DATA]) Planned Maint [GEOGRAPHIC_D…" at bounding box center [702, 396] width 944 height 651
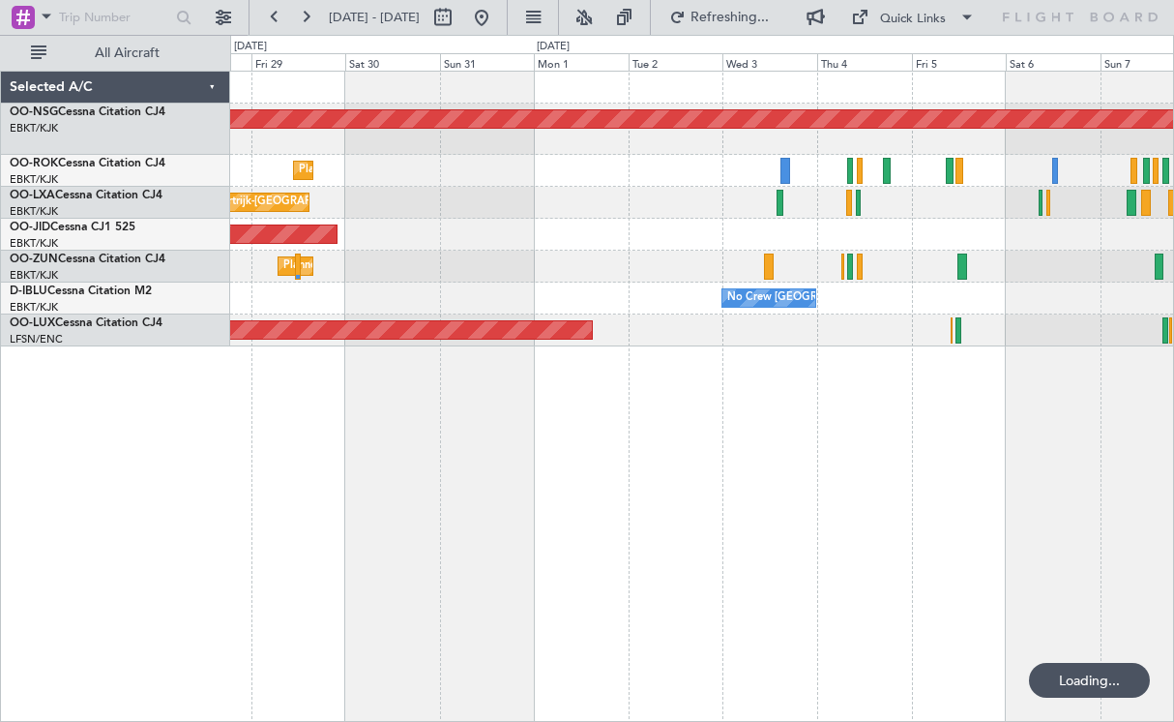
click at [943, 388] on div "Planned Maint [GEOGRAPHIC_DATA] ([GEOGRAPHIC_DATA]) Planned Maint [GEOGRAPHIC_D…" at bounding box center [702, 396] width 944 height 651
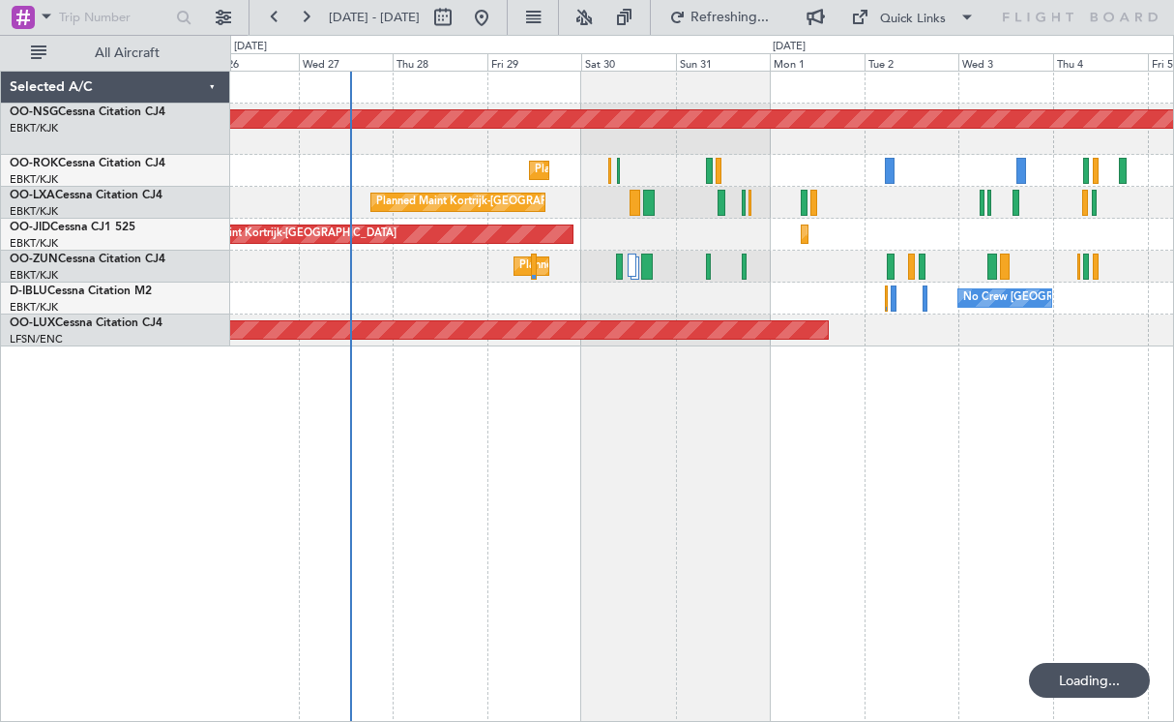
click at [488, 399] on div "Planned Maint [GEOGRAPHIC_DATA] ([GEOGRAPHIC_DATA]) Planned Maint [GEOGRAPHIC_D…" at bounding box center [702, 396] width 944 height 651
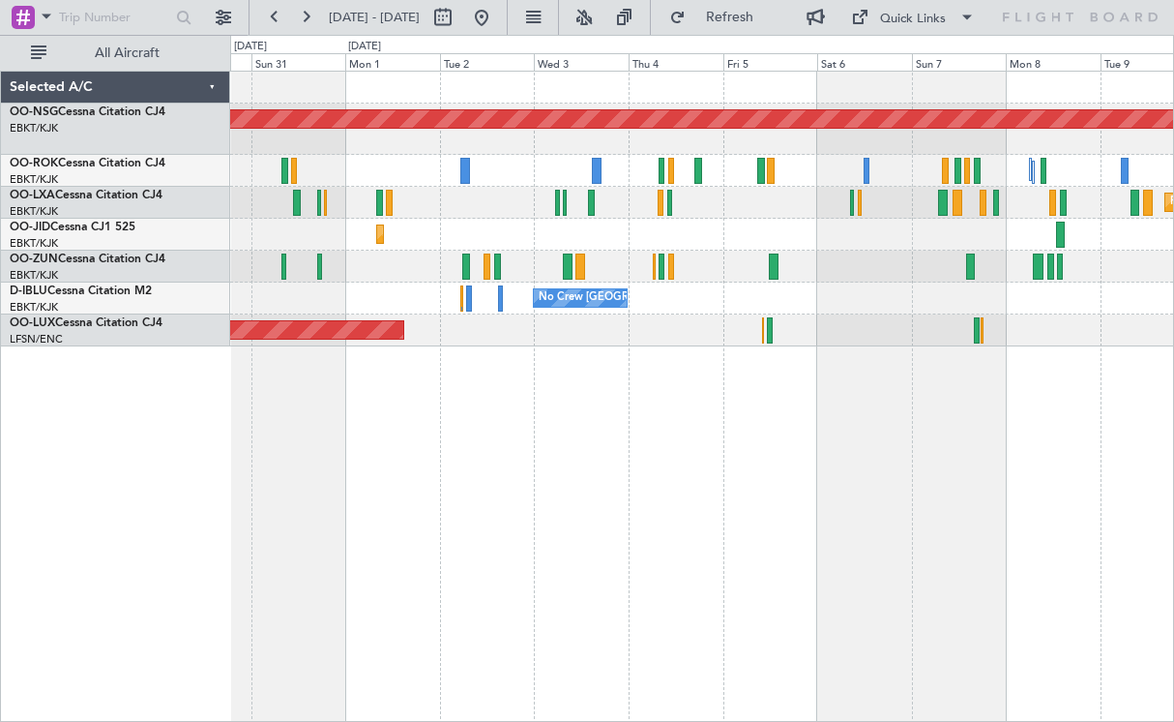
click at [681, 400] on div "Planned Maint [GEOGRAPHIC_DATA] ([GEOGRAPHIC_DATA]) Planned Maint [GEOGRAPHIC_D…" at bounding box center [702, 396] width 944 height 651
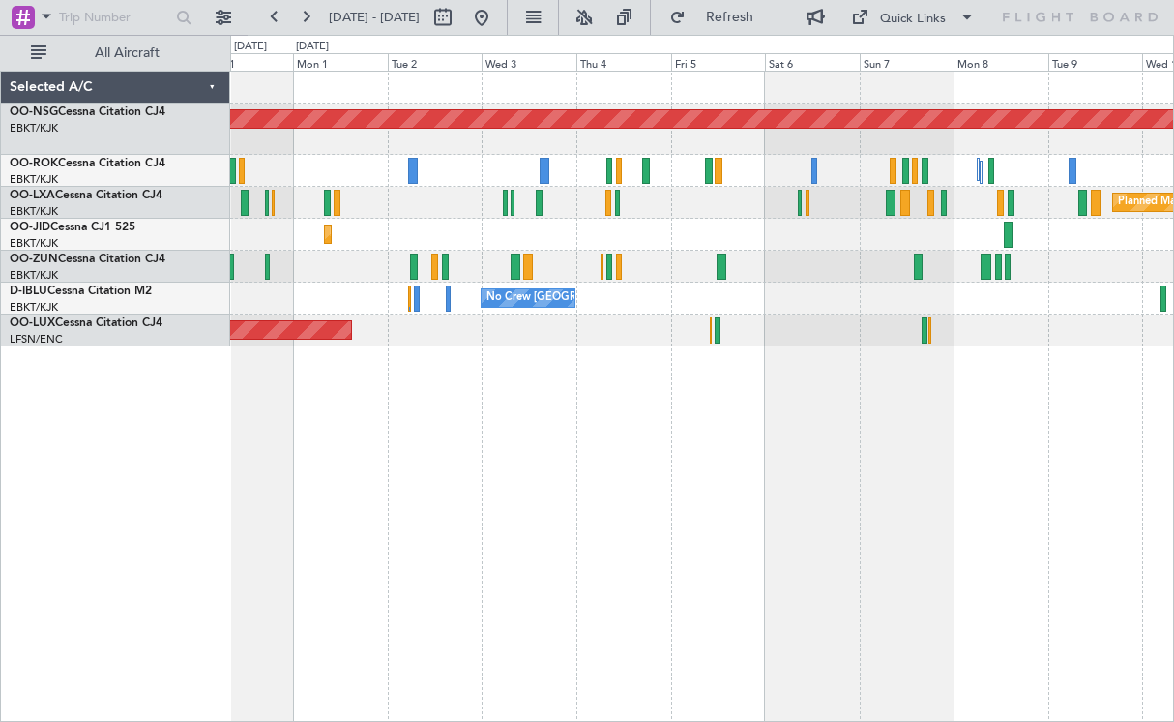
click at [674, 386] on div "Planned Maint [GEOGRAPHIC_DATA] ([GEOGRAPHIC_DATA]) Planned Maint [GEOGRAPHIC_D…" at bounding box center [702, 396] width 944 height 651
